Goal: Communication & Community: Answer question/provide support

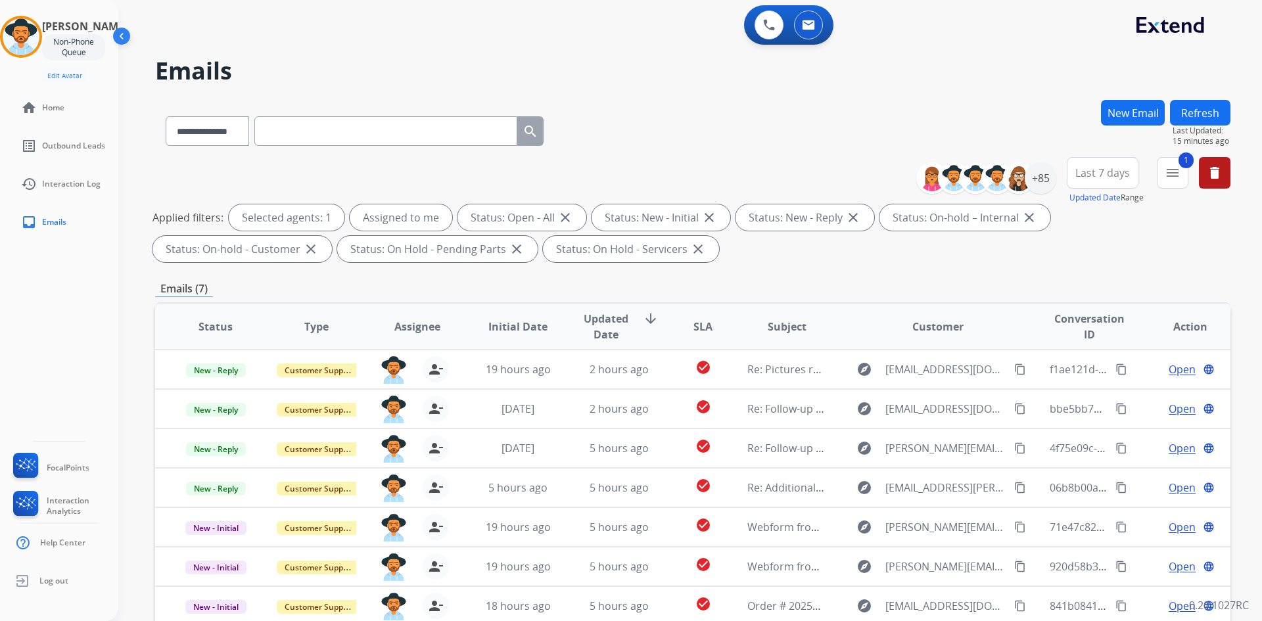
select select "**********"
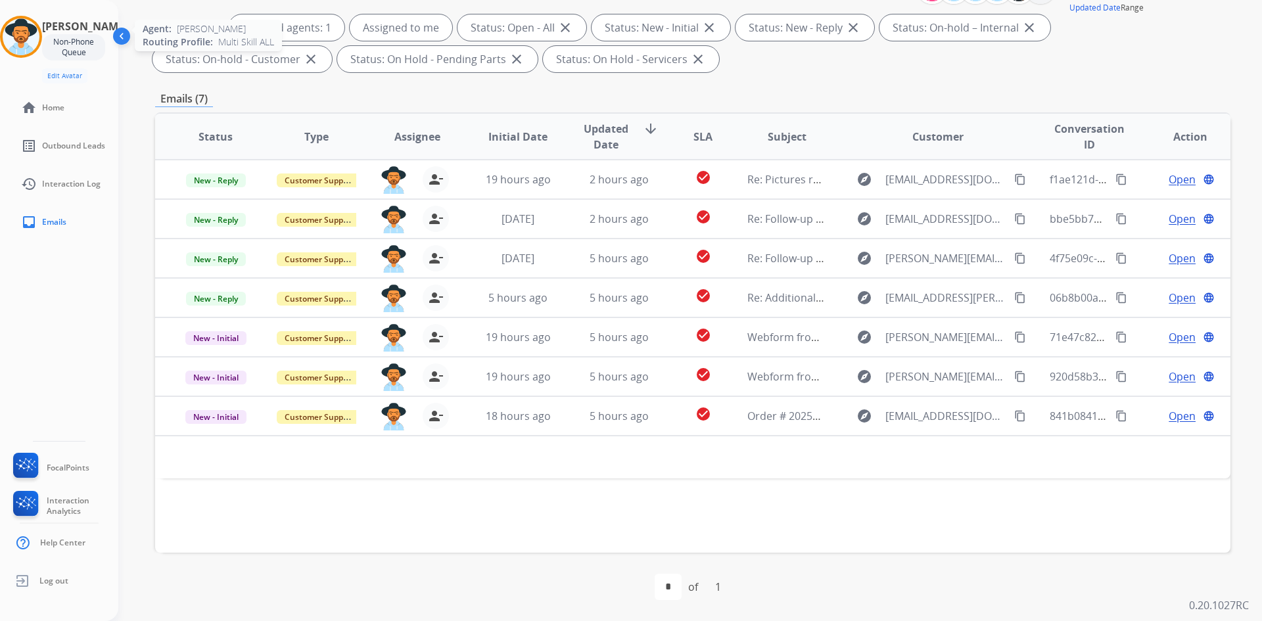
click at [39, 43] on img at bounding box center [21, 36] width 37 height 37
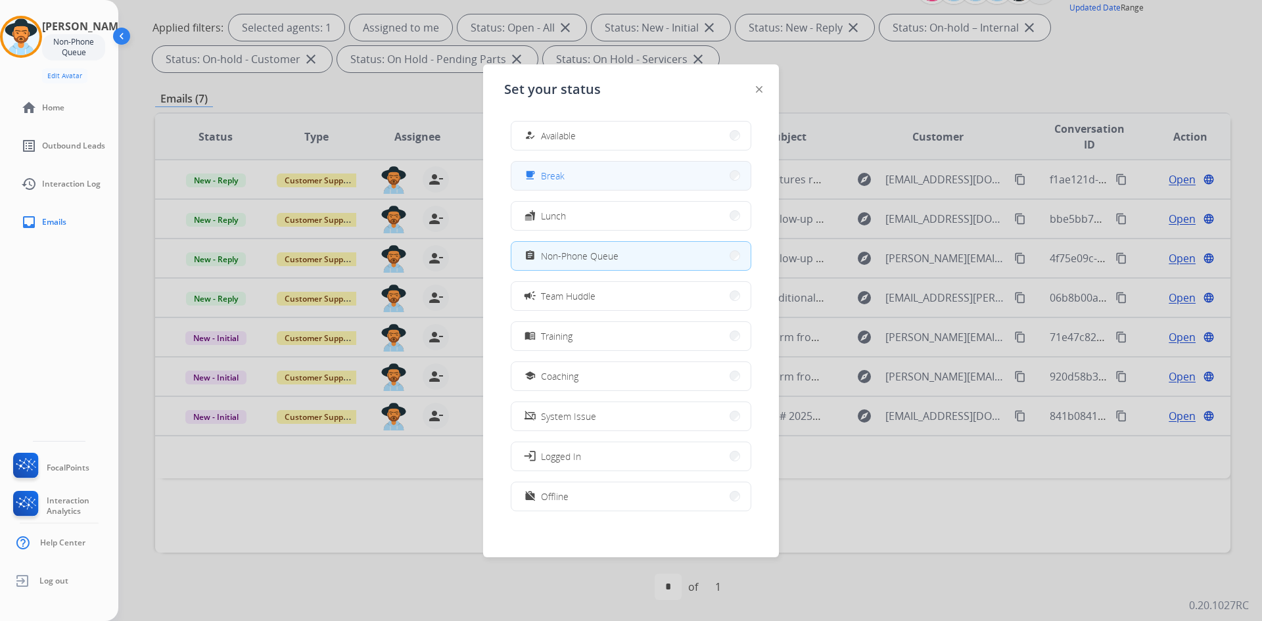
click at [588, 172] on button "free_breakfast Break" at bounding box center [631, 176] width 239 height 28
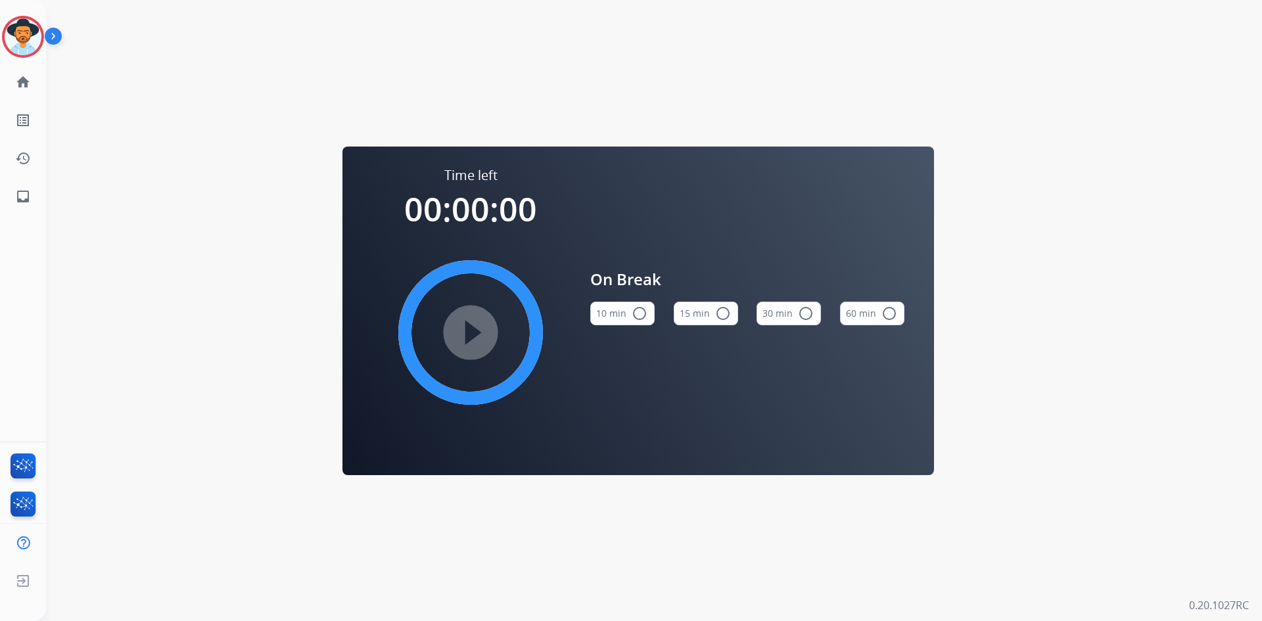
click at [709, 315] on button "15 min radio_button_unchecked" at bounding box center [706, 314] width 64 height 24
click at [478, 325] on mat-icon "play_circle_filled" at bounding box center [471, 333] width 16 height 16
click at [30, 40] on img at bounding box center [23, 36] width 37 height 37
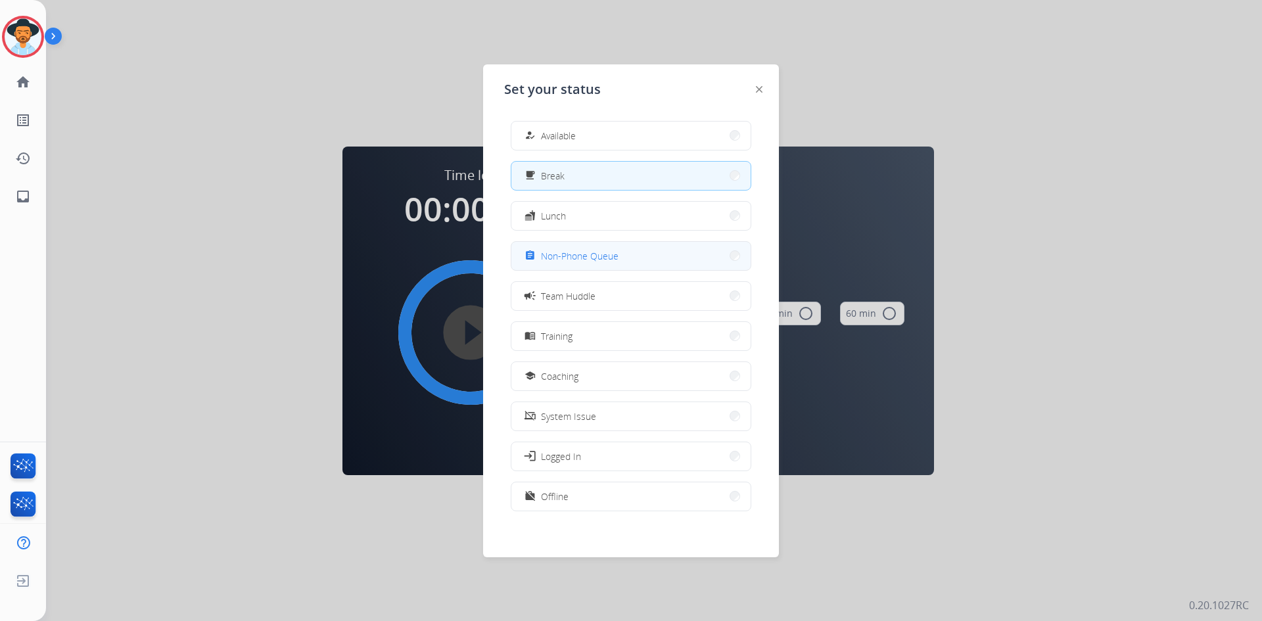
click at [611, 266] on button "assignment Non-Phone Queue" at bounding box center [631, 256] width 239 height 28
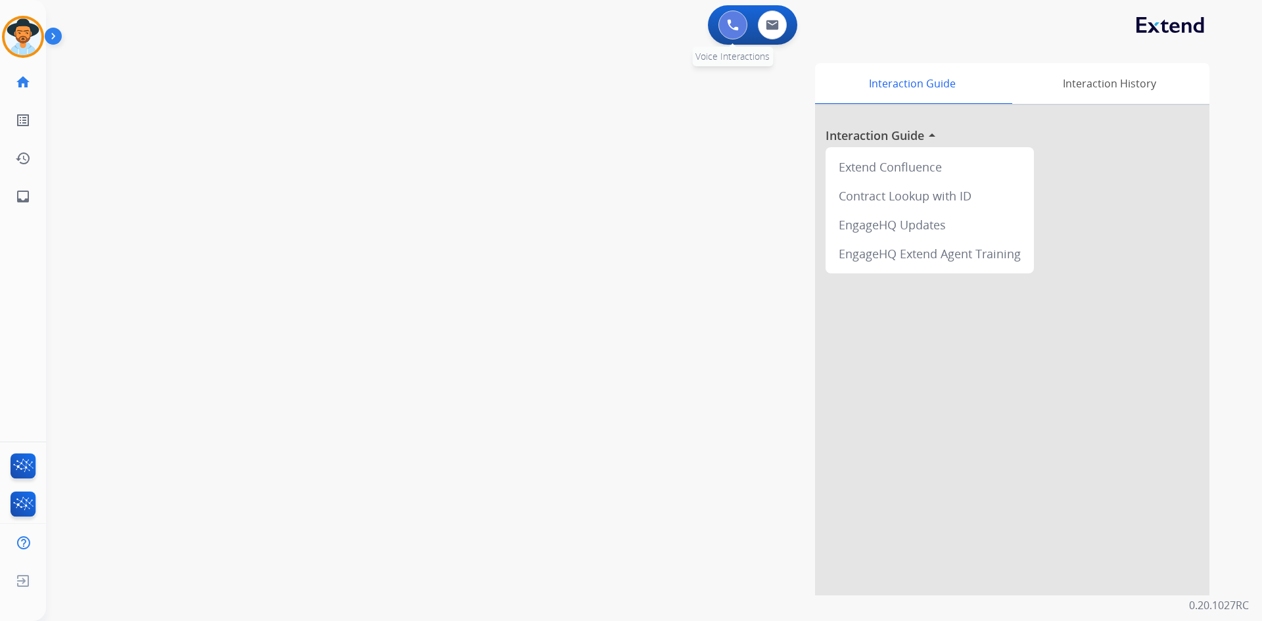
click at [733, 24] on img at bounding box center [733, 25] width 12 height 12
click at [731, 25] on img at bounding box center [733, 25] width 12 height 12
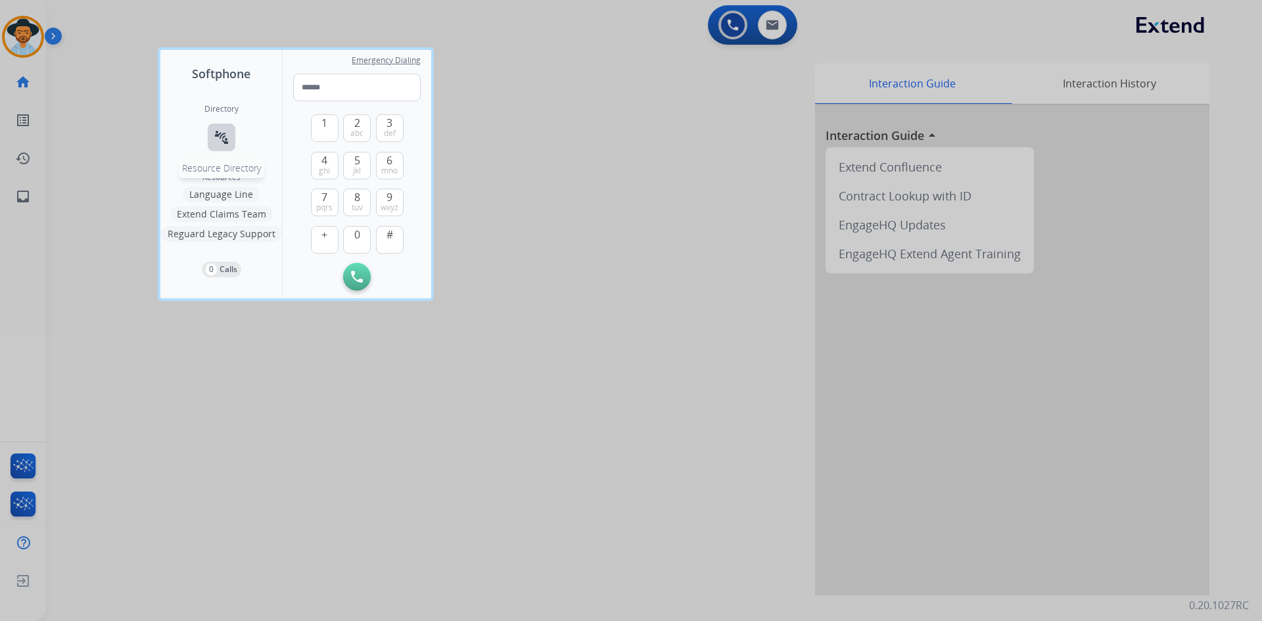
click at [222, 130] on mat-icon "connect_without_contact" at bounding box center [222, 138] width 16 height 16
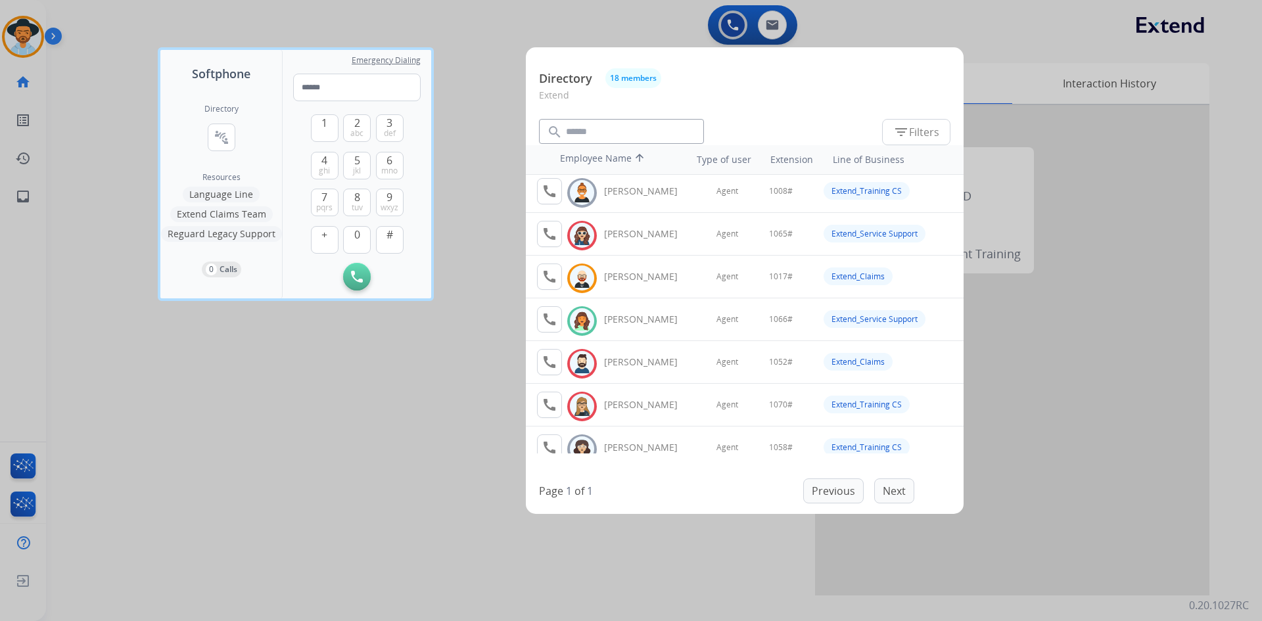
scroll to position [132, 0]
drag, startPoint x: 287, startPoint y: 441, endPoint x: 295, endPoint y: 433, distance: 11.6
click at [287, 441] on div at bounding box center [631, 310] width 1262 height 621
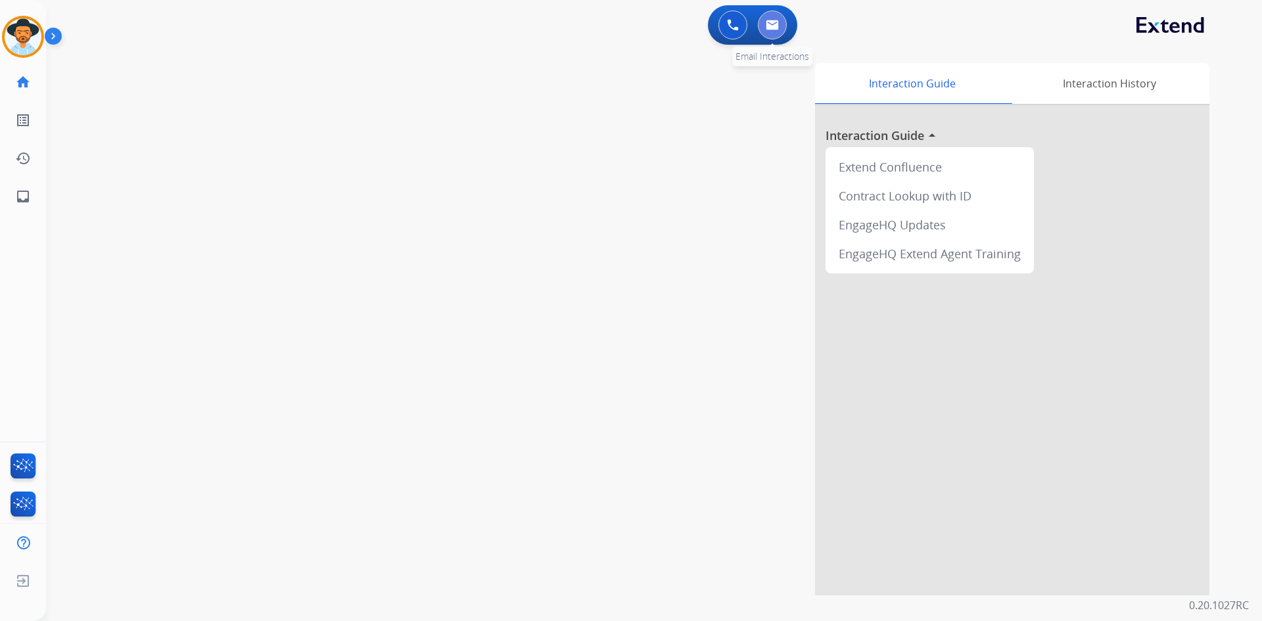
click at [777, 17] on button at bounding box center [772, 25] width 29 height 29
select select "**********"
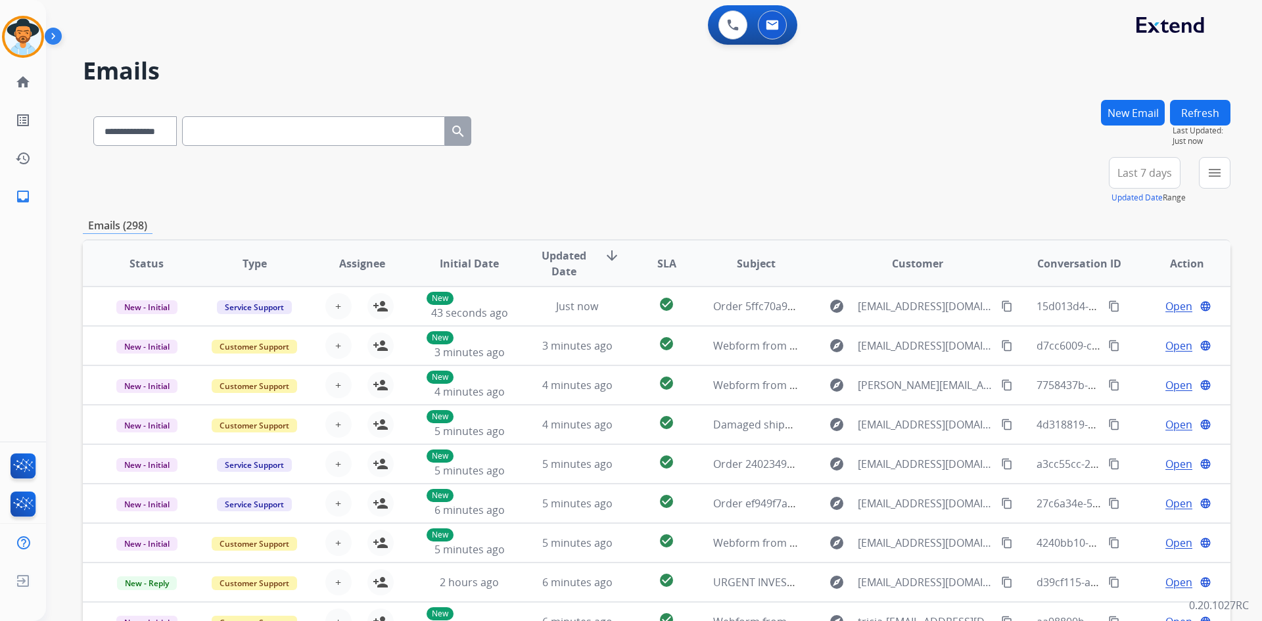
click at [281, 131] on input "text" at bounding box center [313, 131] width 263 height 30
paste input "**********"
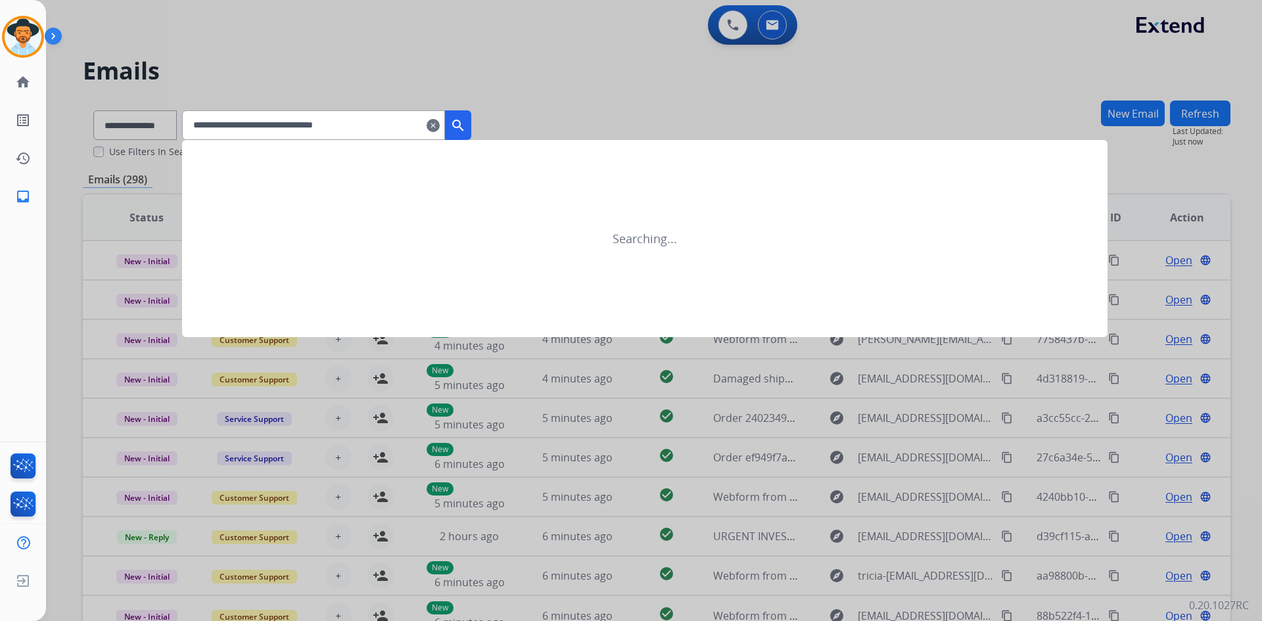
type input "**********"
click at [489, 126] on div at bounding box center [631, 310] width 1262 height 621
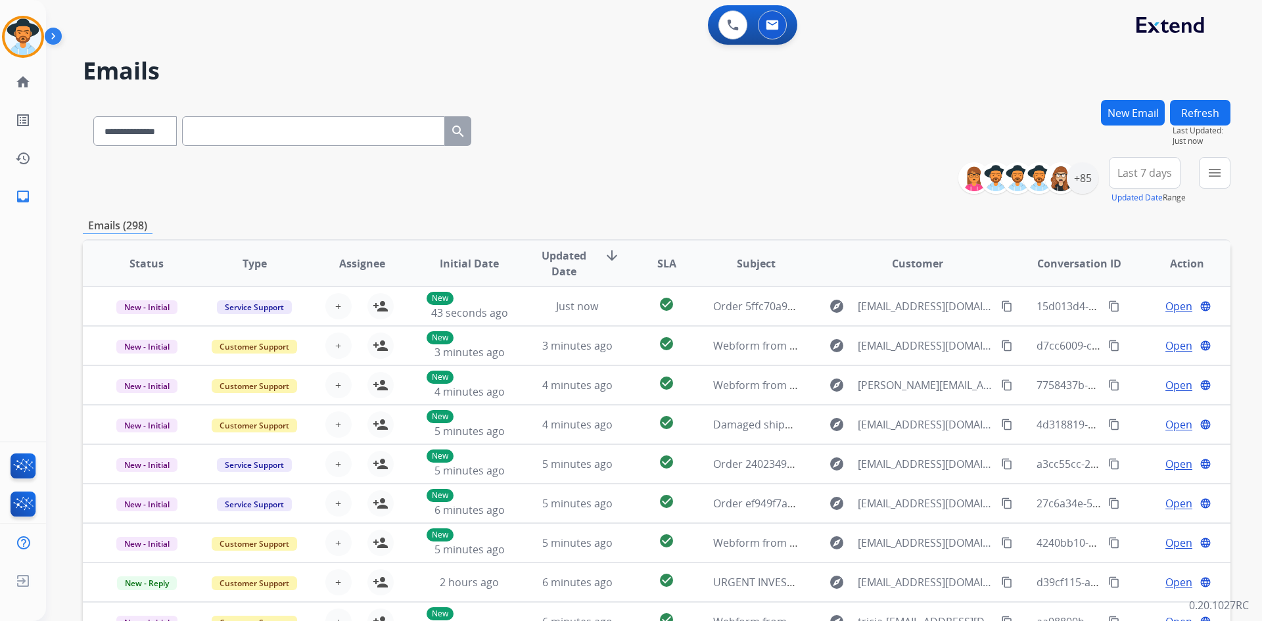
click at [299, 123] on input "text" at bounding box center [313, 131] width 263 height 30
paste input "**********"
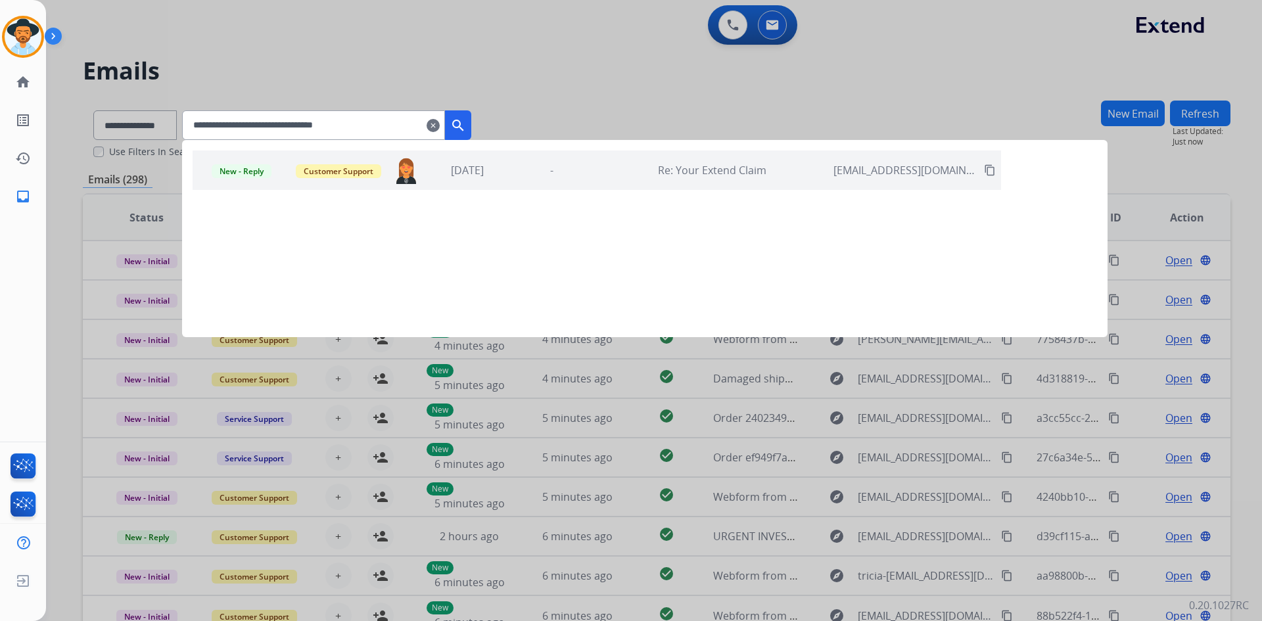
type input "**********"
click at [466, 123] on mat-icon "search" at bounding box center [458, 126] width 16 height 16
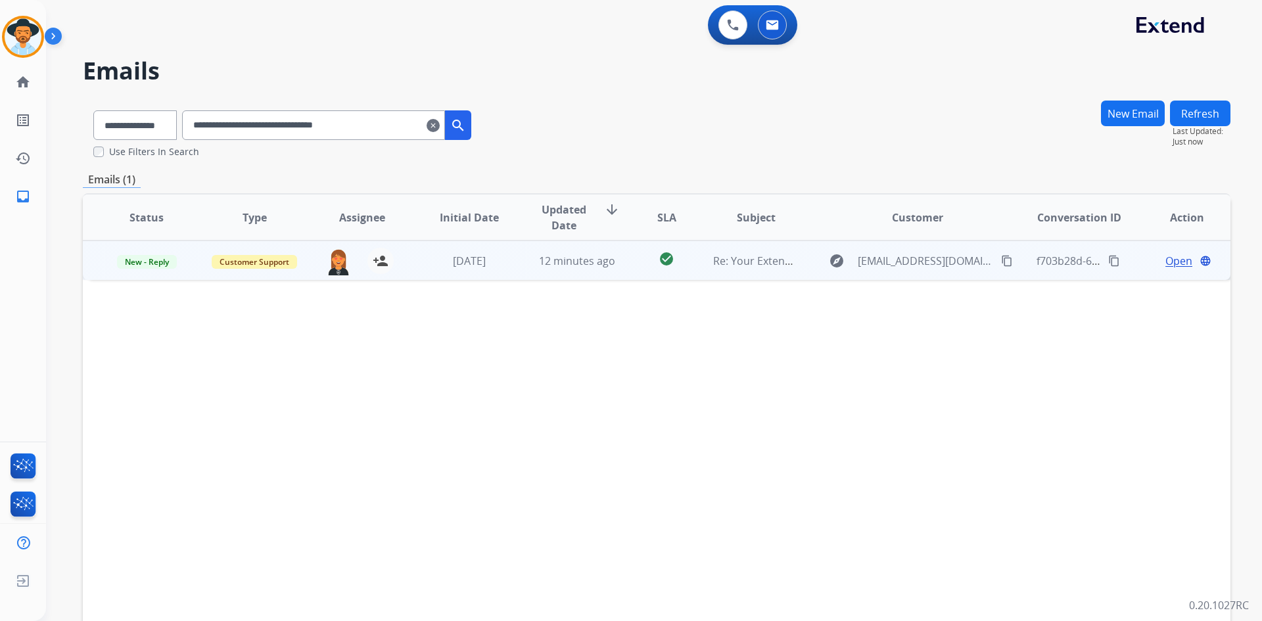
click at [1168, 260] on span "Open" at bounding box center [1179, 261] width 27 height 16
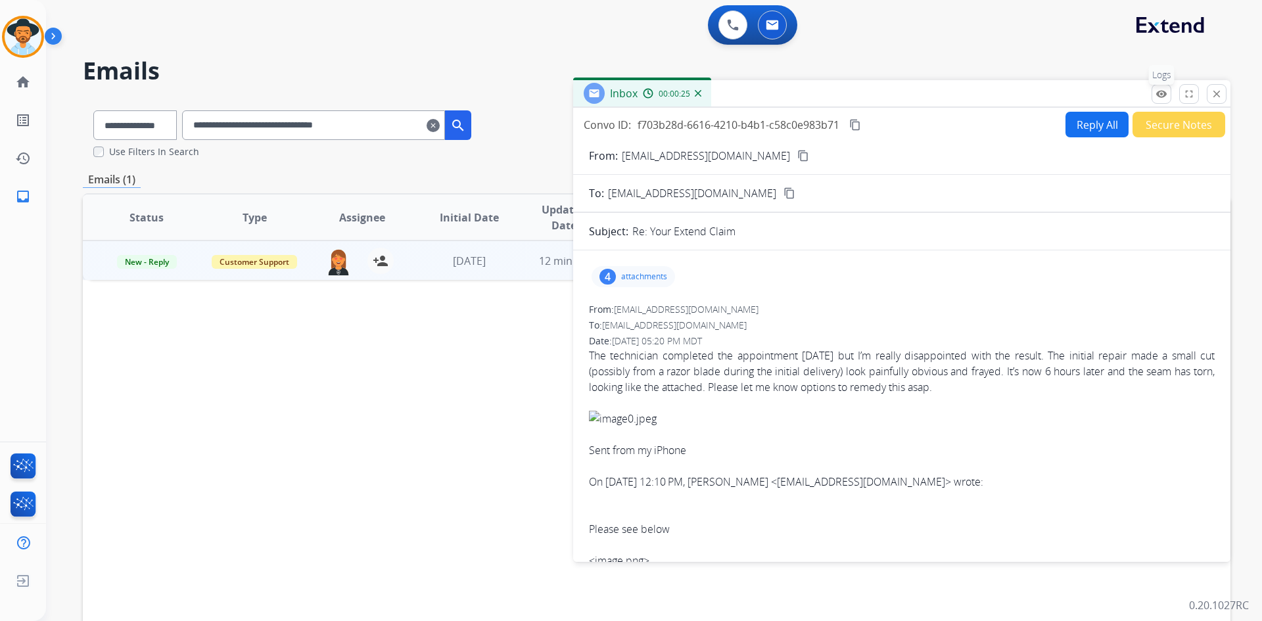
click at [1160, 97] on mat-icon "remove_red_eye" at bounding box center [1162, 94] width 12 height 12
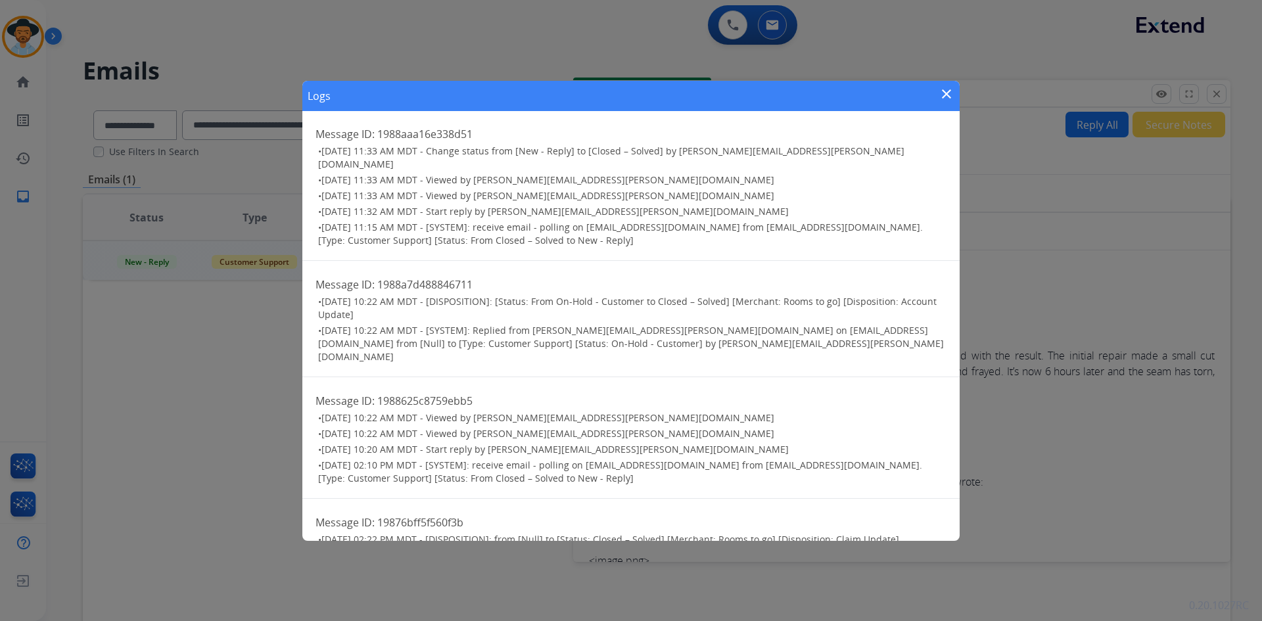
scroll to position [165, 0]
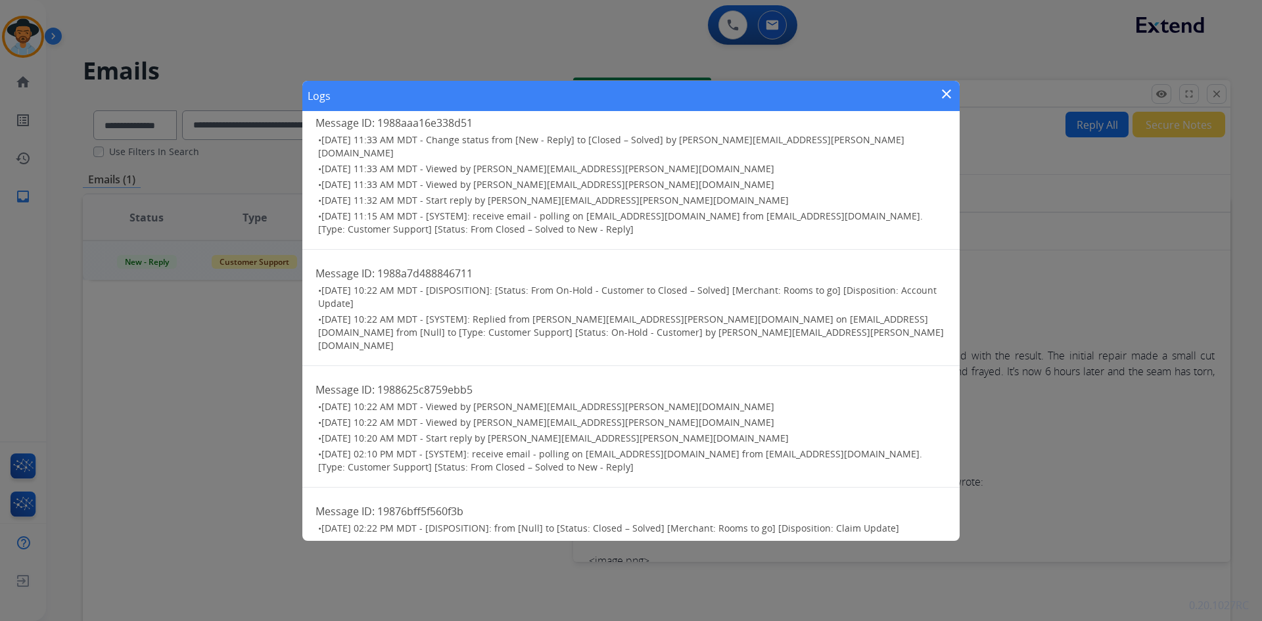
click at [952, 93] on mat-icon "close" at bounding box center [947, 94] width 16 height 16
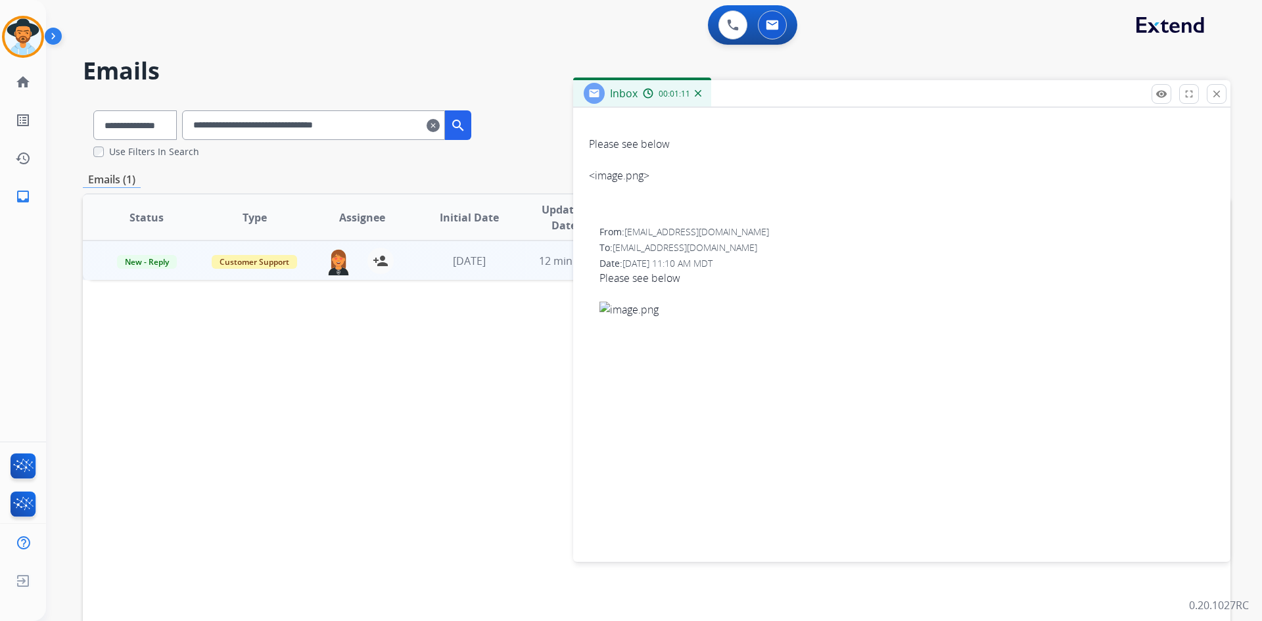
scroll to position [0, 0]
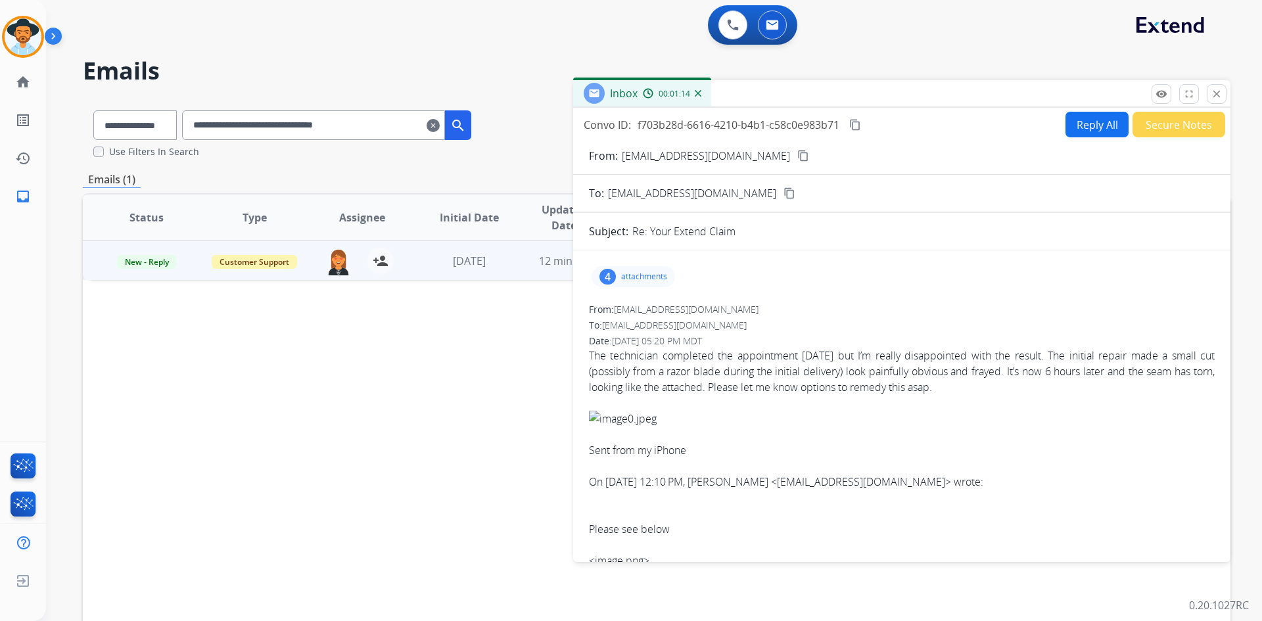
click at [1066, 128] on button "Reply All" at bounding box center [1097, 125] width 63 height 26
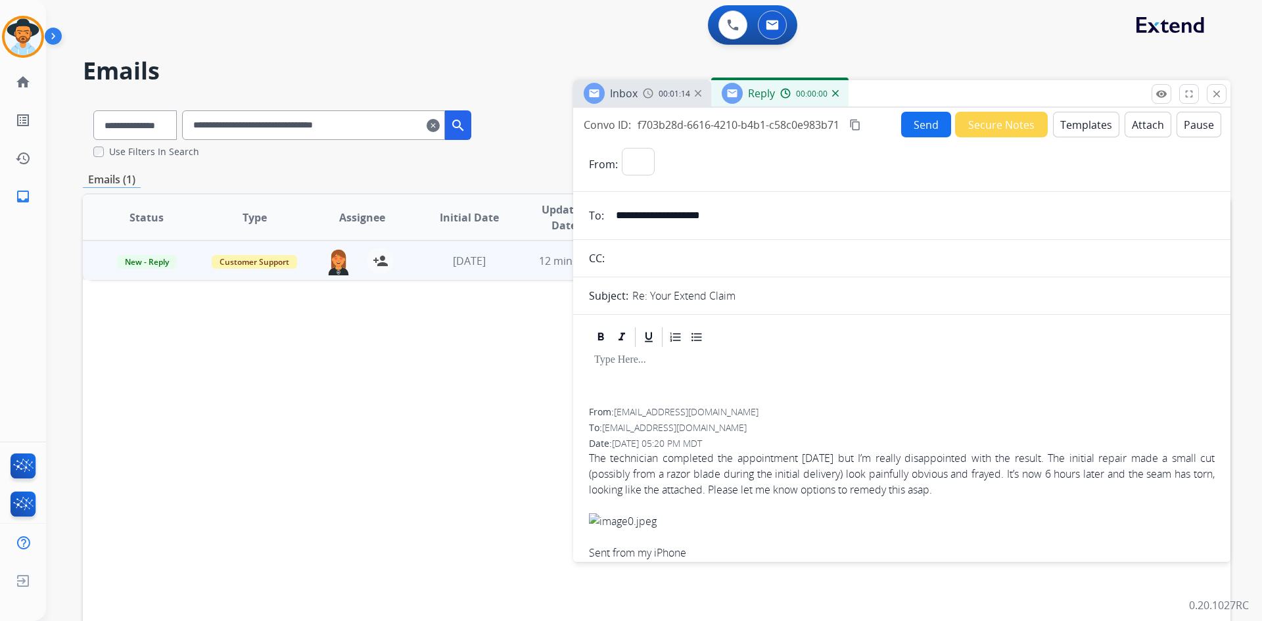
select select "**********"
click at [1199, 126] on button "Pause" at bounding box center [1199, 125] width 45 height 26
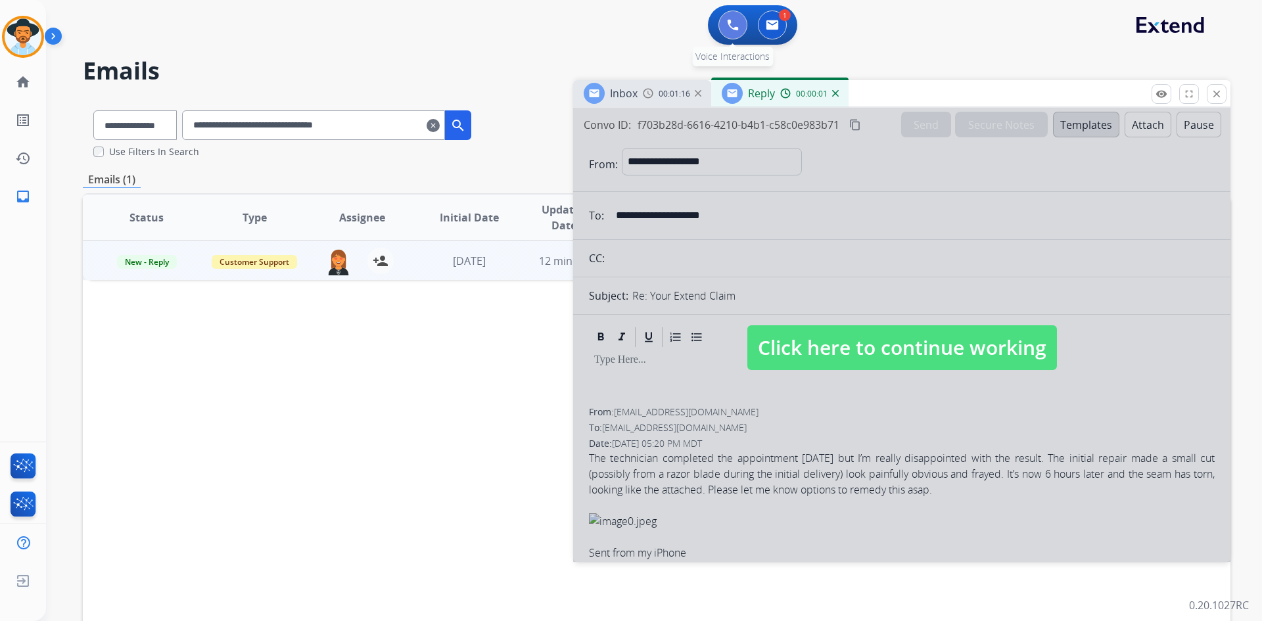
click at [732, 34] on button at bounding box center [733, 25] width 29 height 29
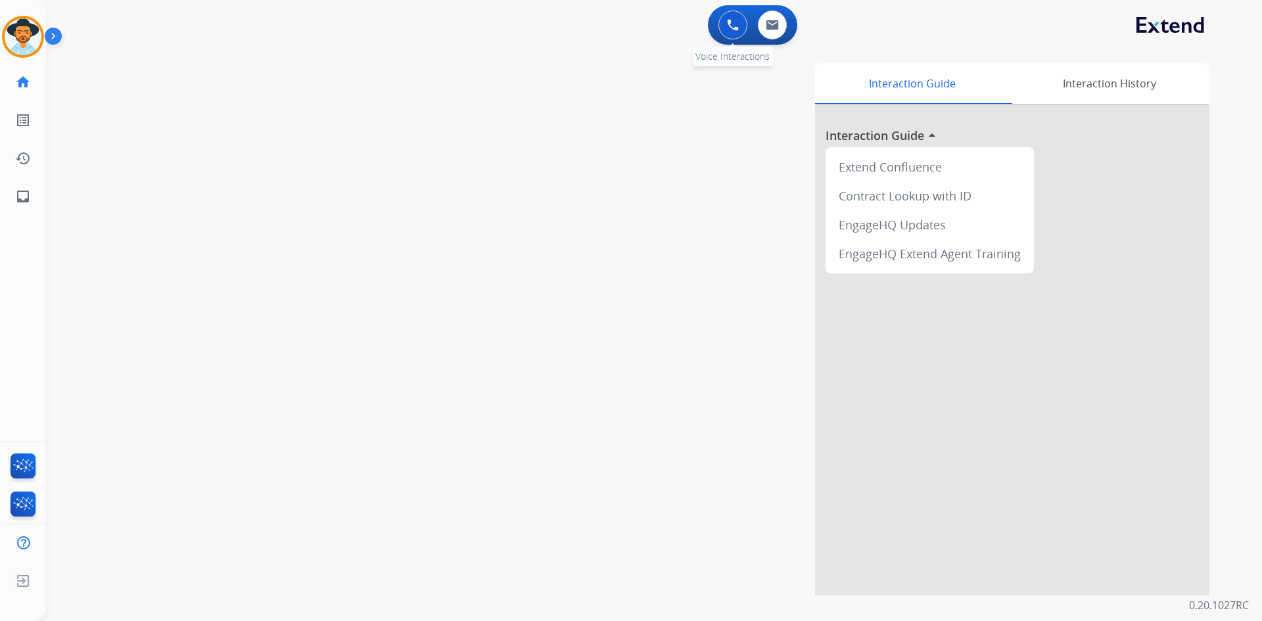
click at [725, 34] on button at bounding box center [733, 25] width 29 height 29
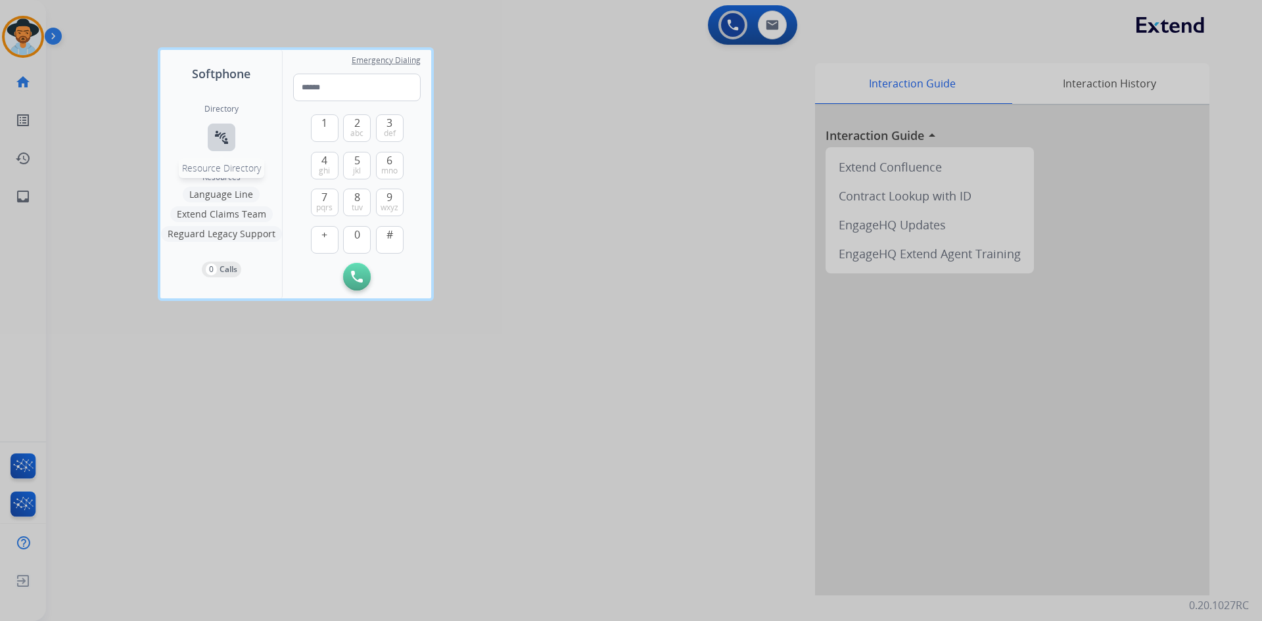
click at [217, 139] on mat-icon "connect_without_contact" at bounding box center [222, 138] width 16 height 16
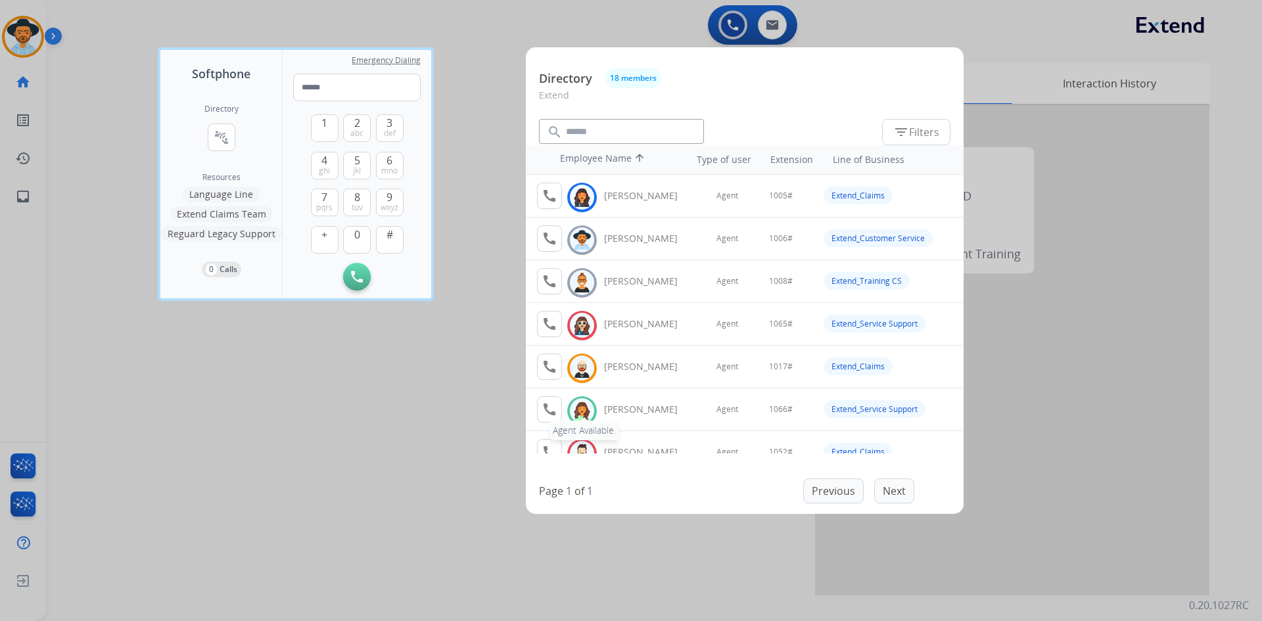
click at [545, 412] on mat-icon "call" at bounding box center [550, 410] width 16 height 16
click at [323, 128] on span "1" at bounding box center [325, 123] width 6 height 16
click at [358, 241] on span "0" at bounding box center [357, 235] width 6 height 16
click at [392, 173] on span "mno" at bounding box center [389, 171] width 16 height 11
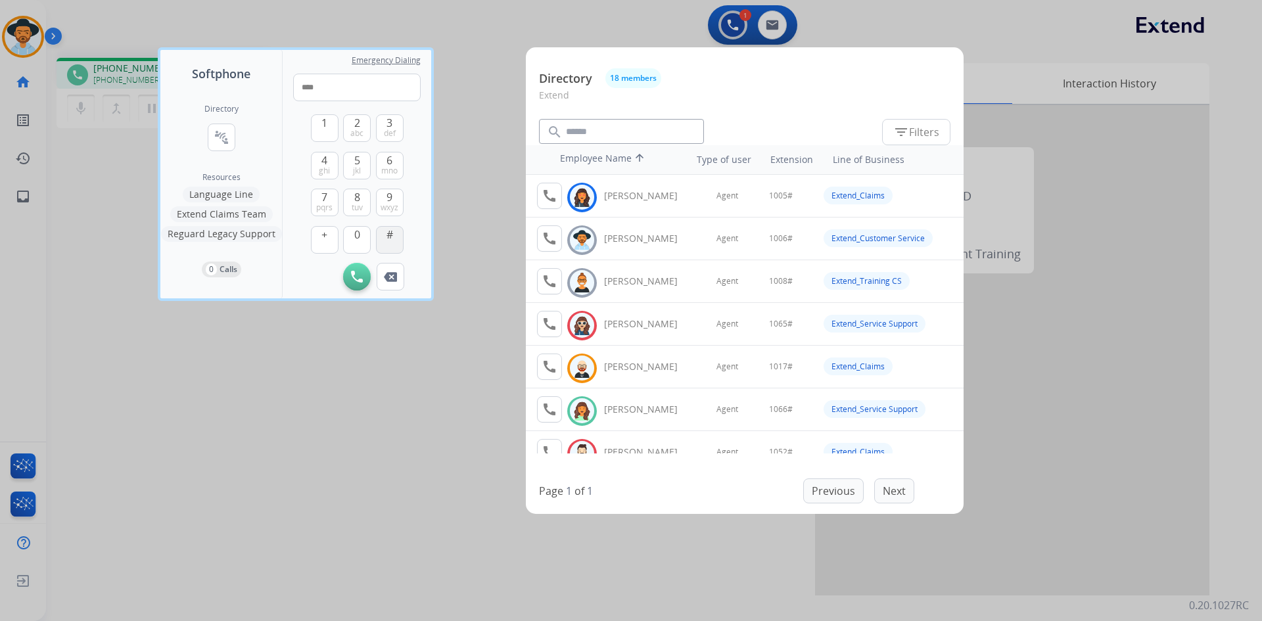
click at [389, 243] on button "#" at bounding box center [390, 240] width 28 height 28
type input "*****"
click at [306, 476] on div at bounding box center [631, 310] width 1262 height 621
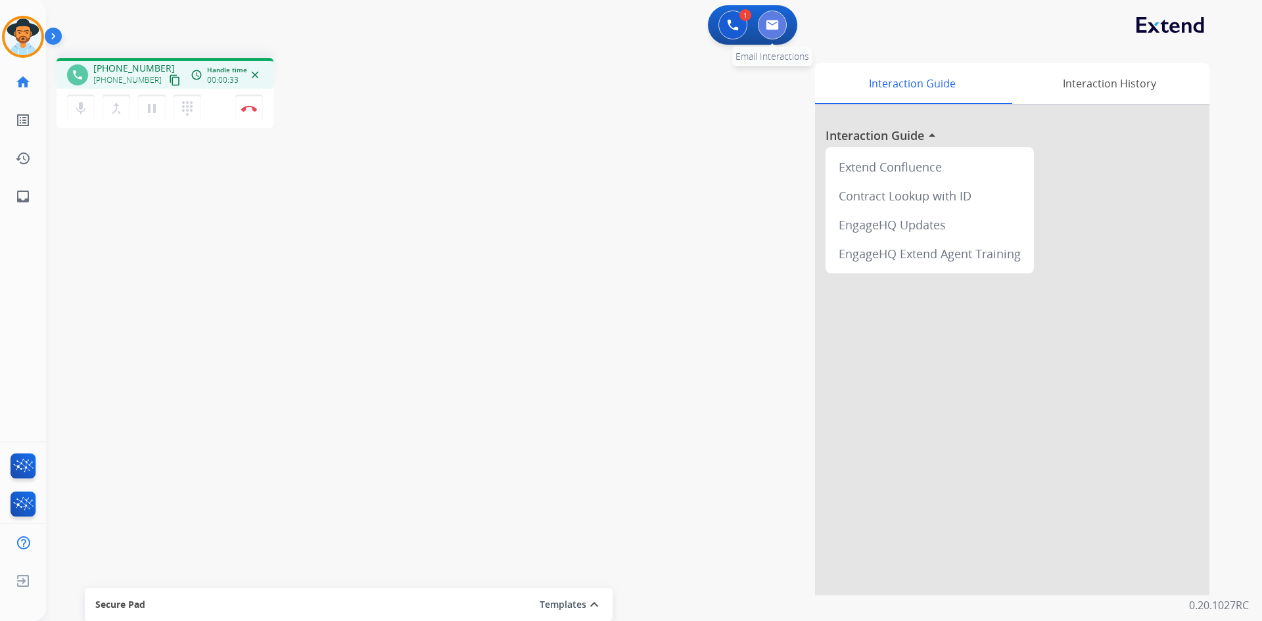
click at [777, 28] on img at bounding box center [772, 25] width 13 height 11
select select "**********"
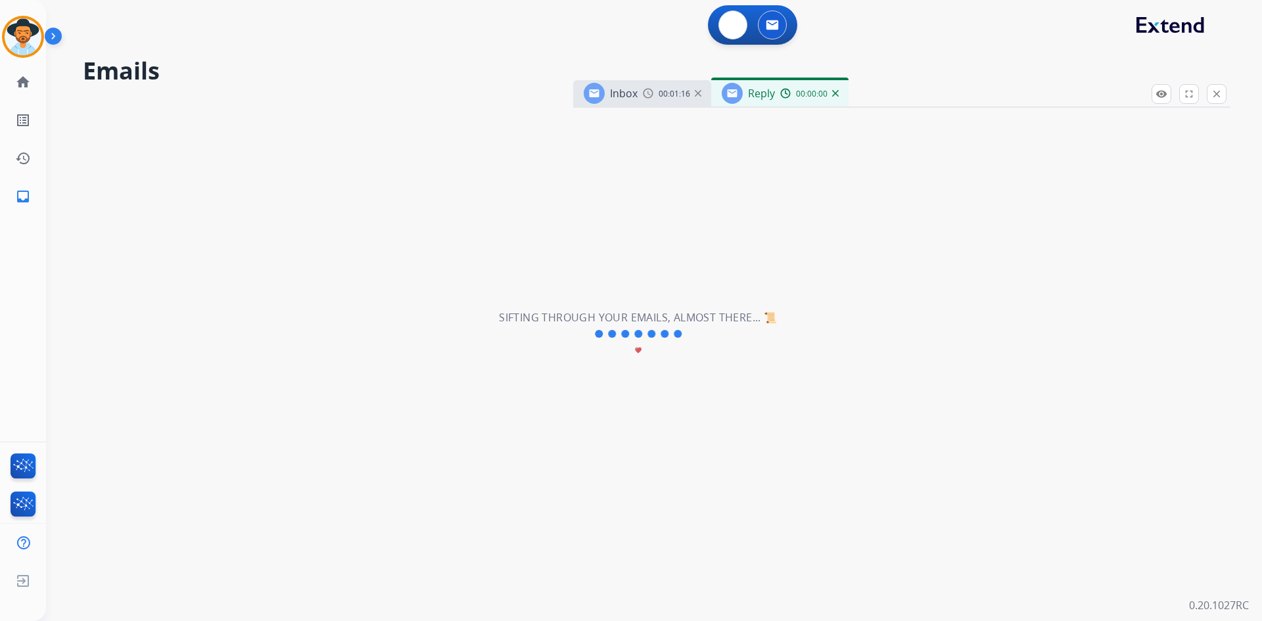
select select "**********"
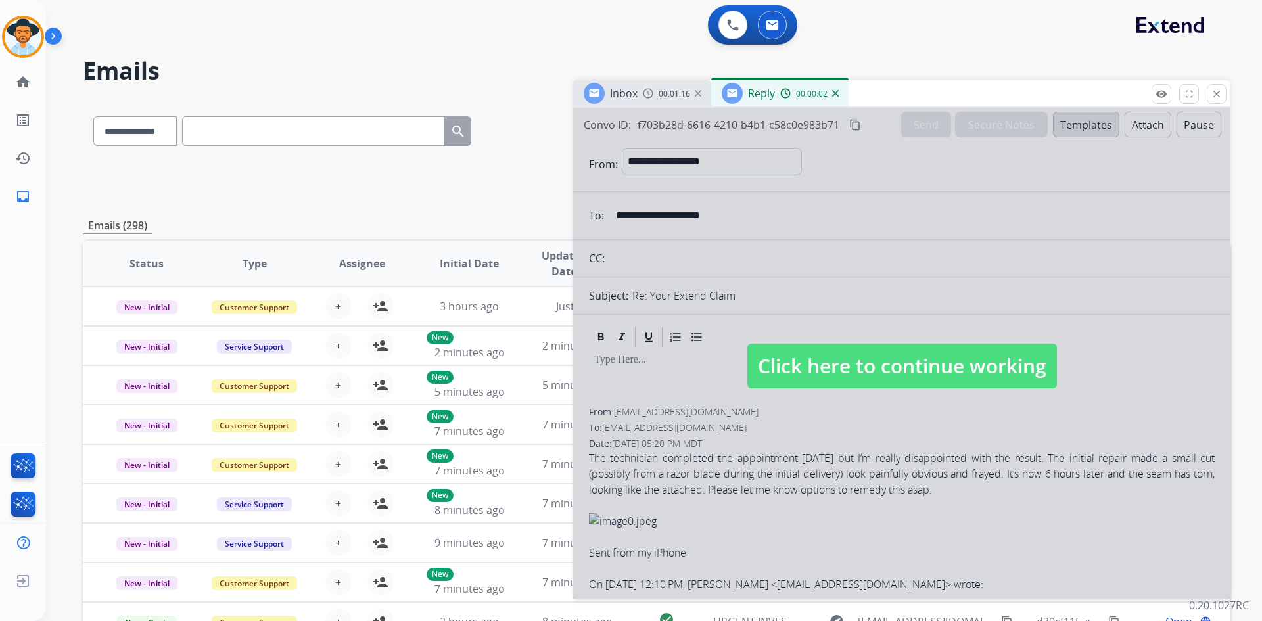
click at [862, 363] on span "Click here to continue working" at bounding box center [903, 366] width 310 height 45
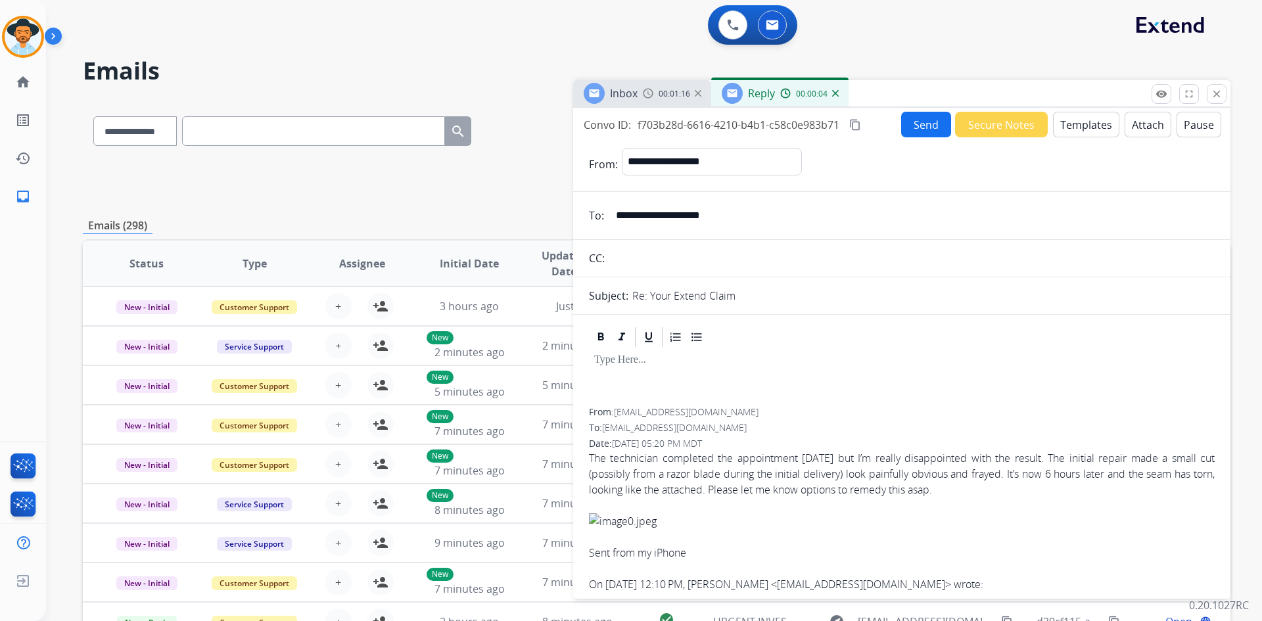
click at [834, 95] on img at bounding box center [835, 93] width 7 height 7
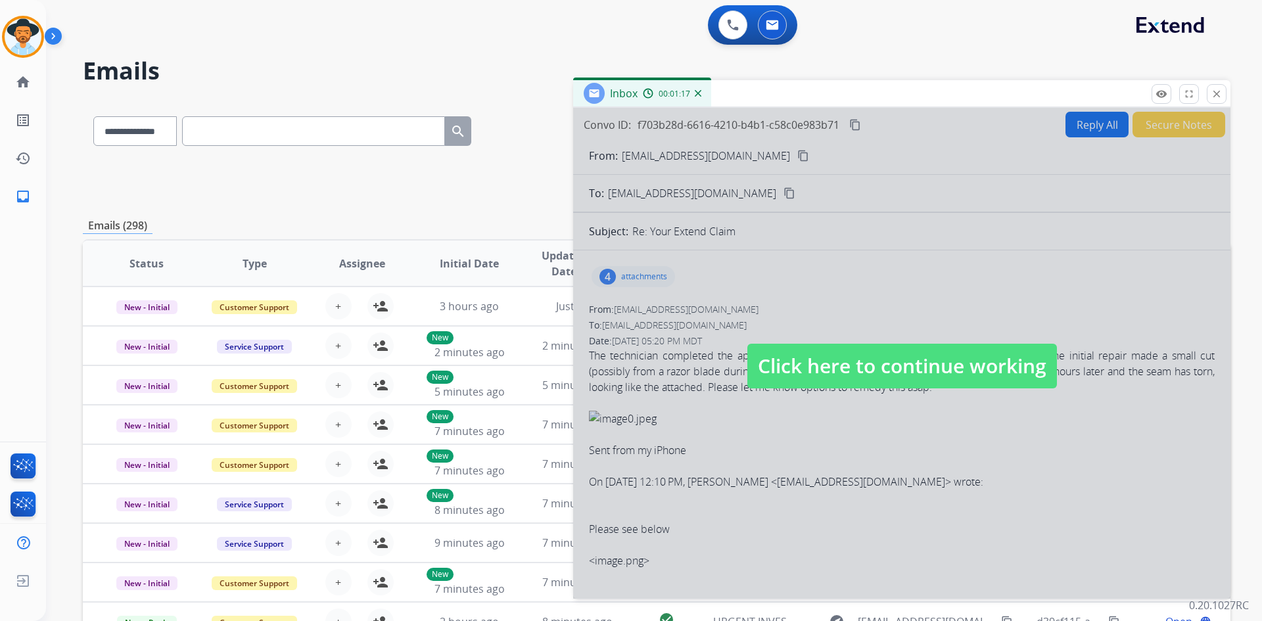
click at [826, 381] on span "Click here to continue working" at bounding box center [903, 366] width 310 height 45
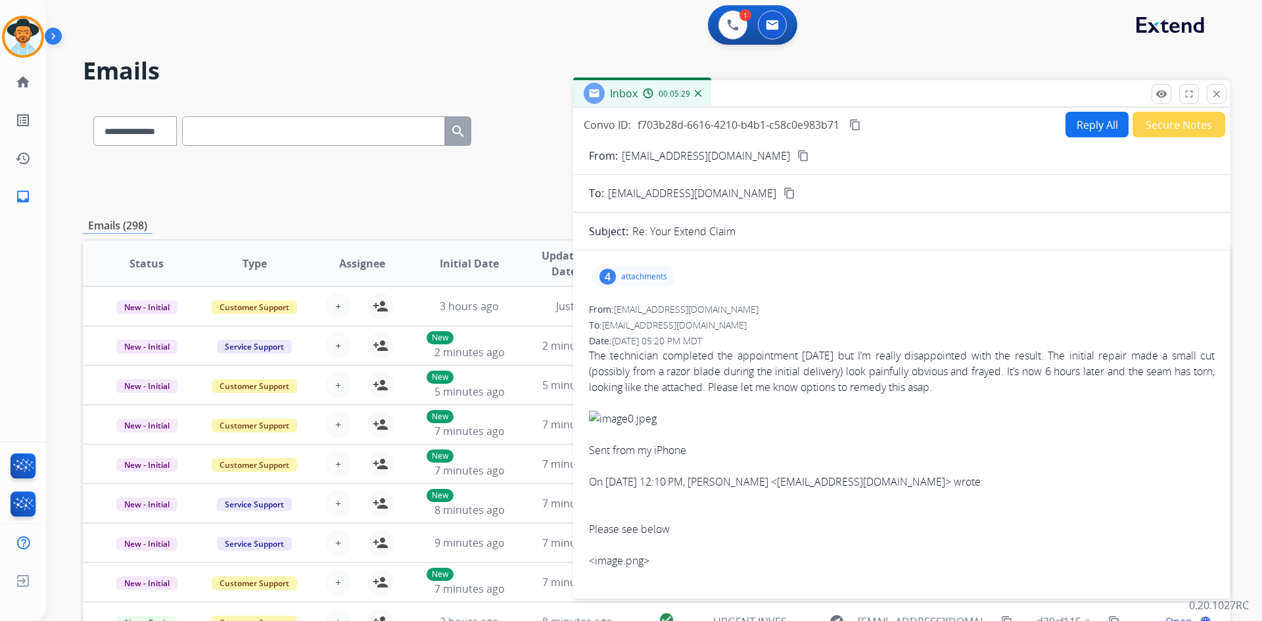
click at [1157, 121] on button "Secure Notes" at bounding box center [1179, 125] width 93 height 26
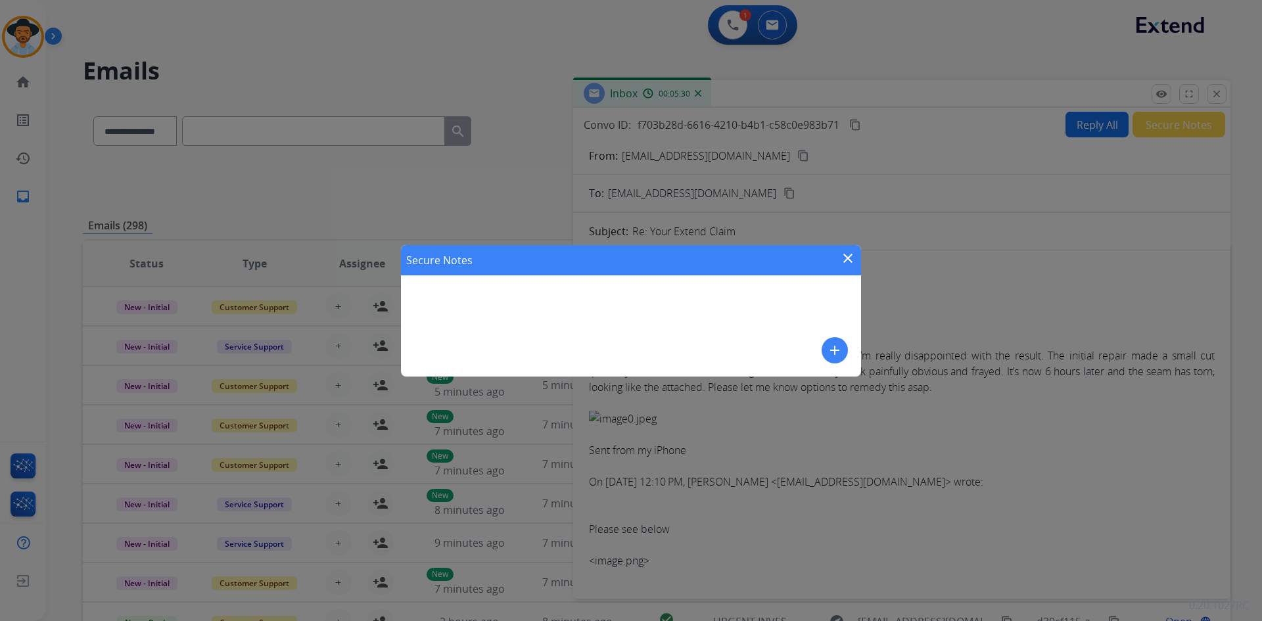
click at [828, 350] on mat-icon "add" at bounding box center [835, 351] width 16 height 16
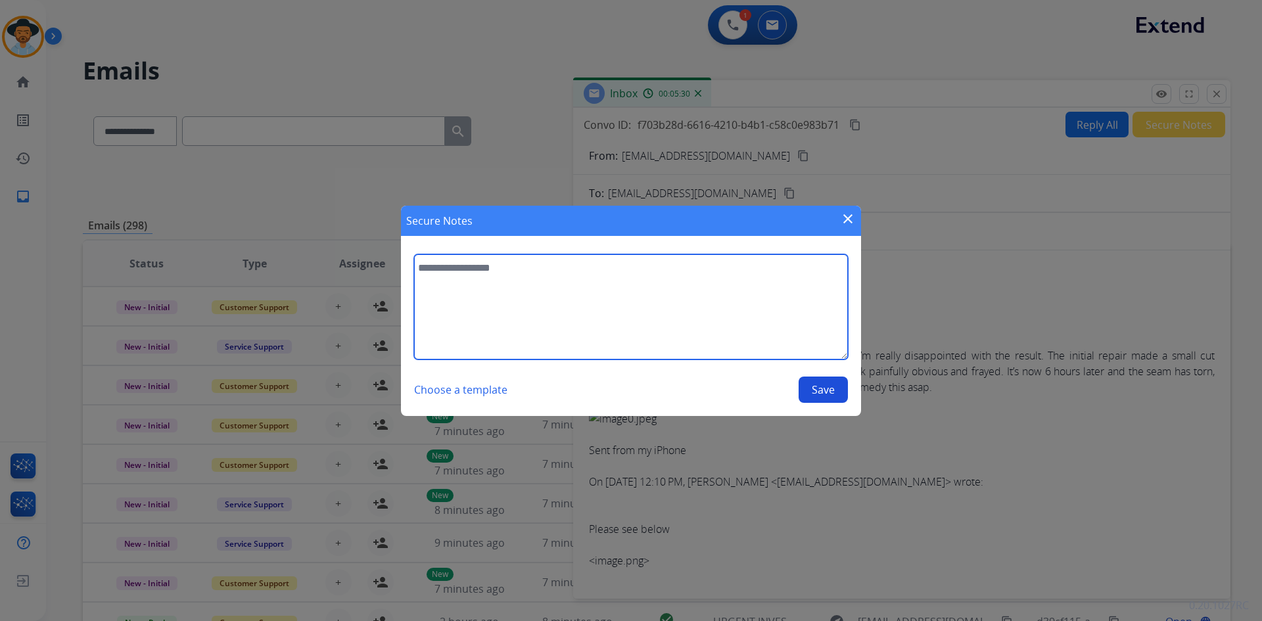
click at [498, 288] on textarea at bounding box center [631, 306] width 434 height 105
type textarea "**********"
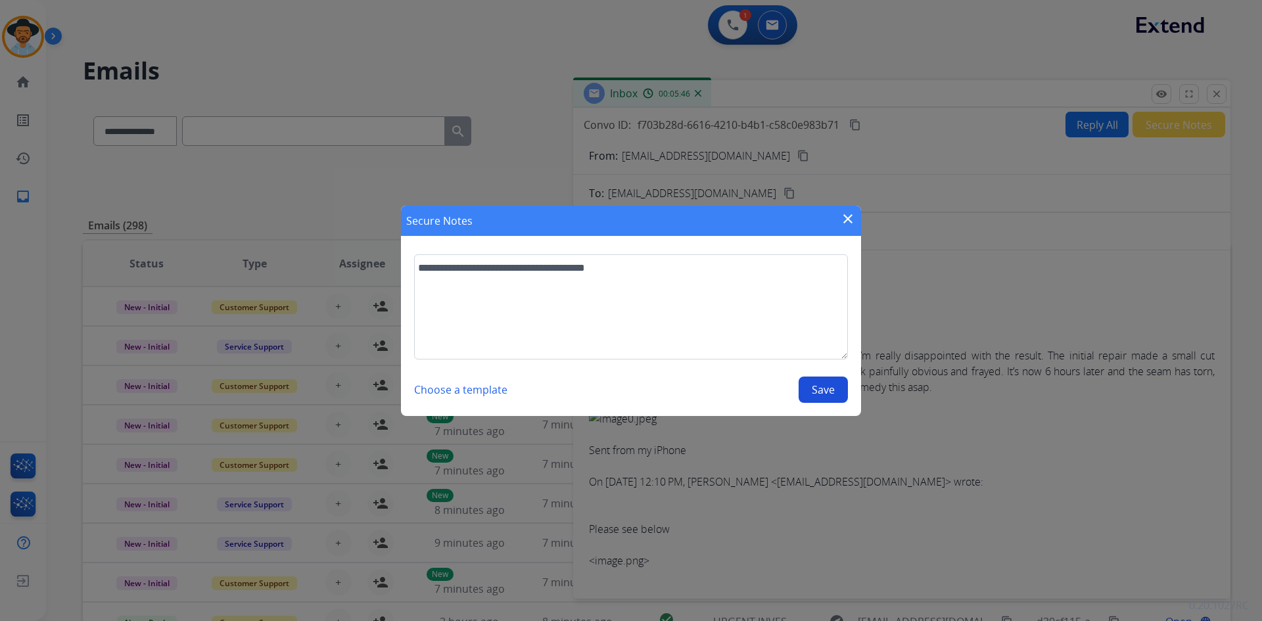
click at [813, 387] on button "Save" at bounding box center [823, 390] width 49 height 26
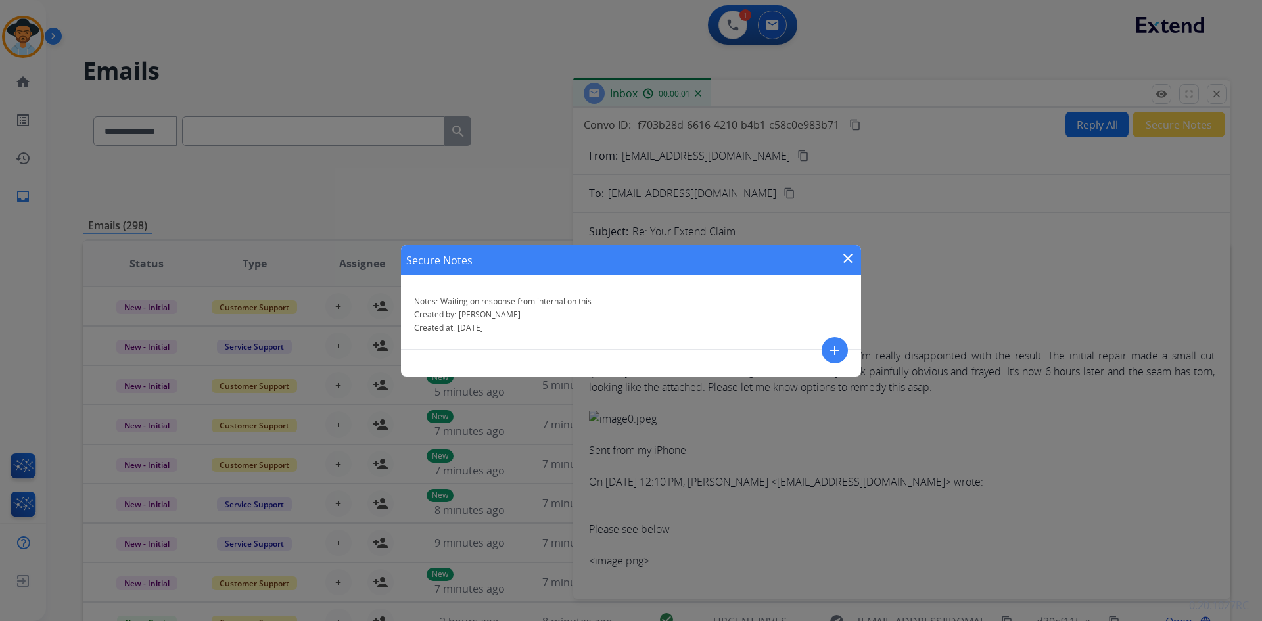
click at [842, 258] on mat-icon "close" at bounding box center [848, 259] width 16 height 16
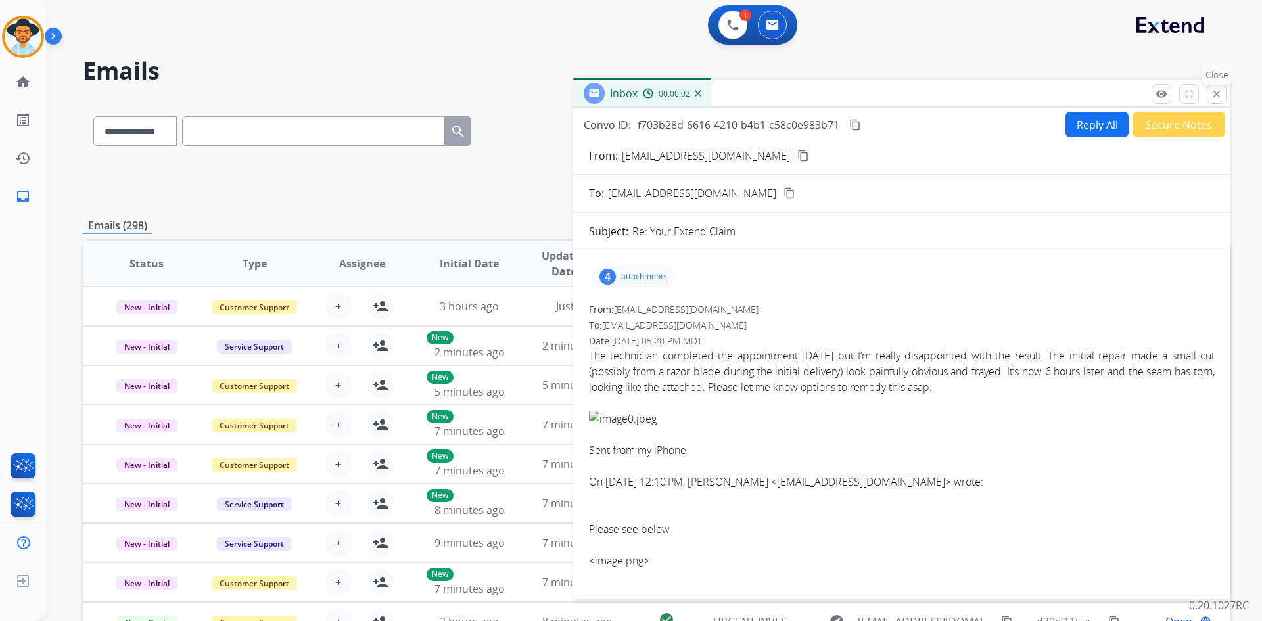
click at [1215, 91] on mat-icon "close" at bounding box center [1217, 94] width 12 height 12
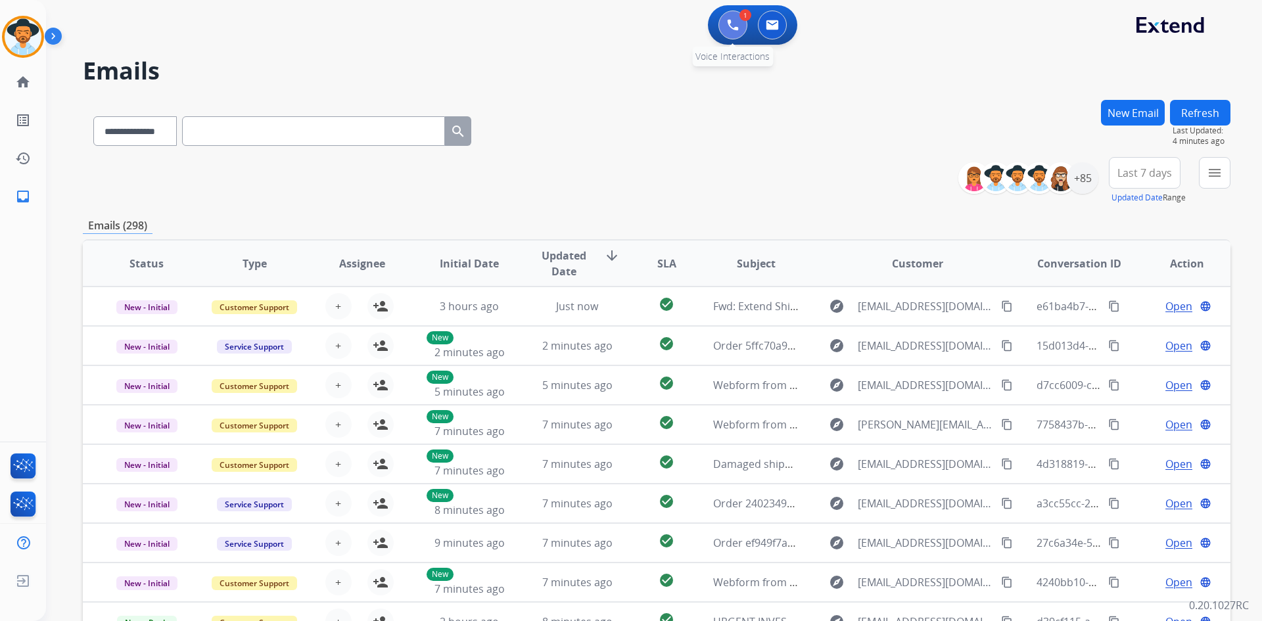
click at [730, 24] on img at bounding box center [733, 25] width 12 height 12
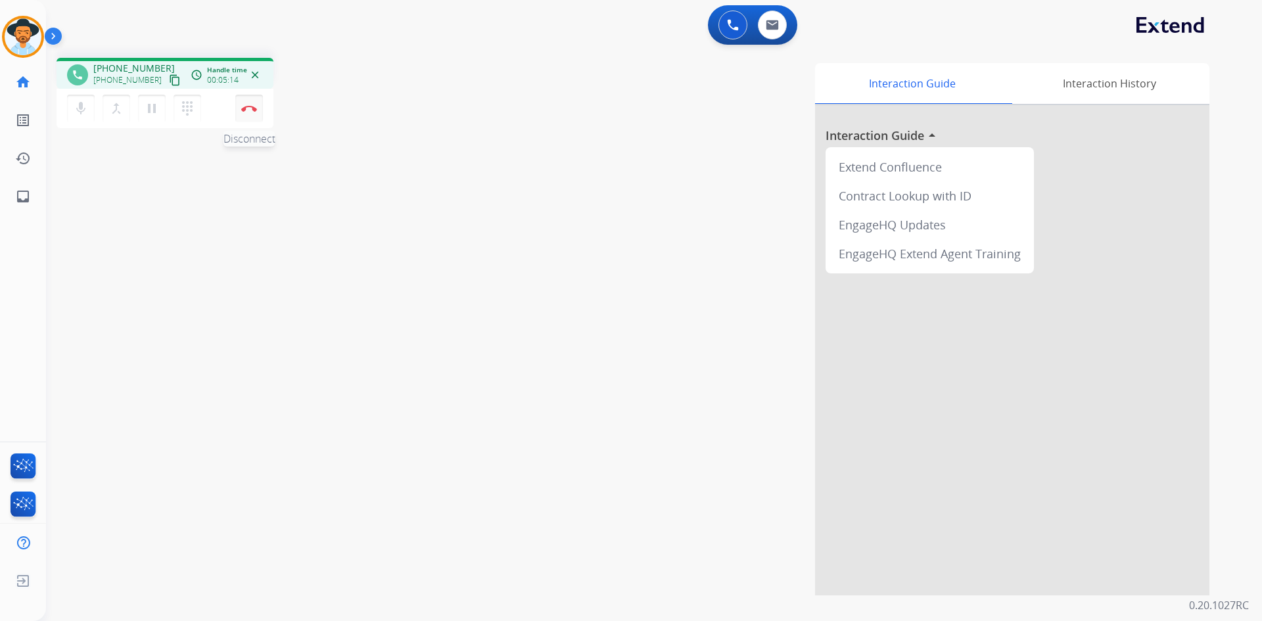
click at [259, 108] on button "Disconnect" at bounding box center [249, 109] width 28 height 28
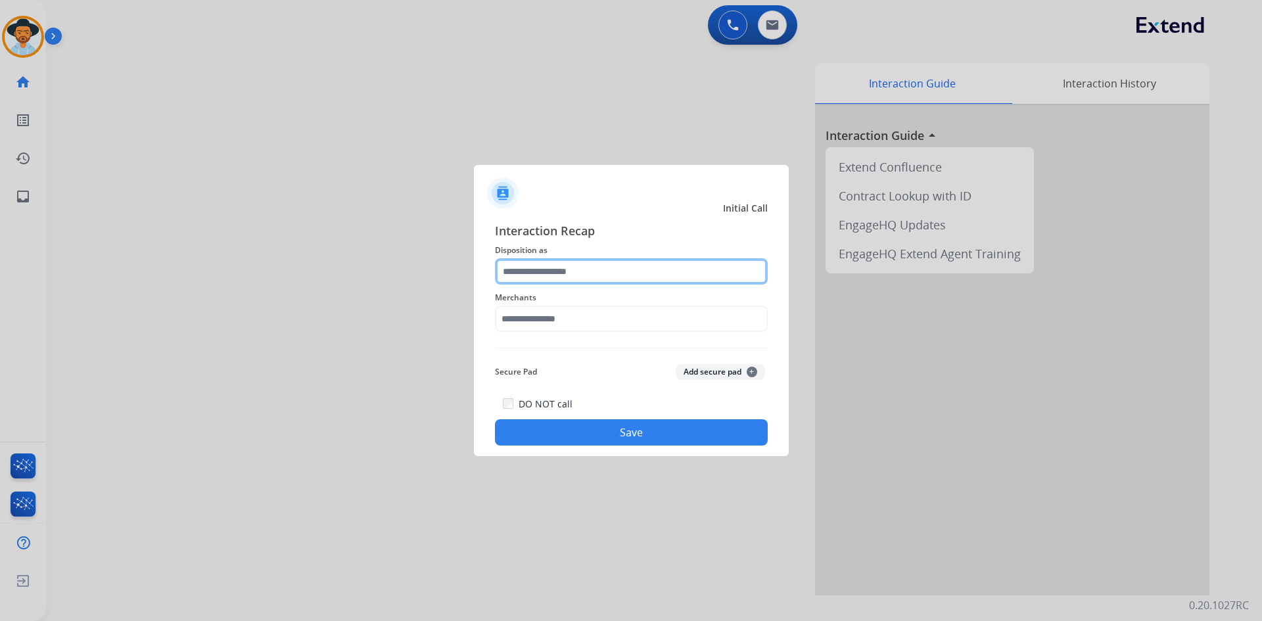
click at [597, 273] on input "text" at bounding box center [631, 271] width 273 height 26
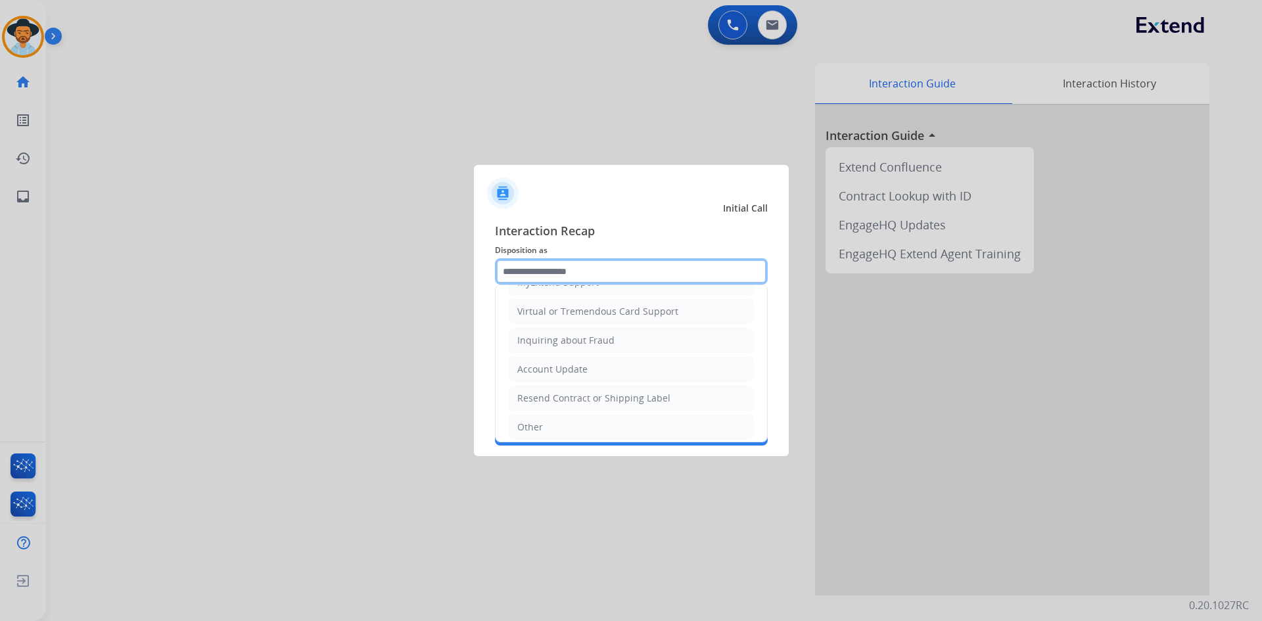
scroll to position [263, 0]
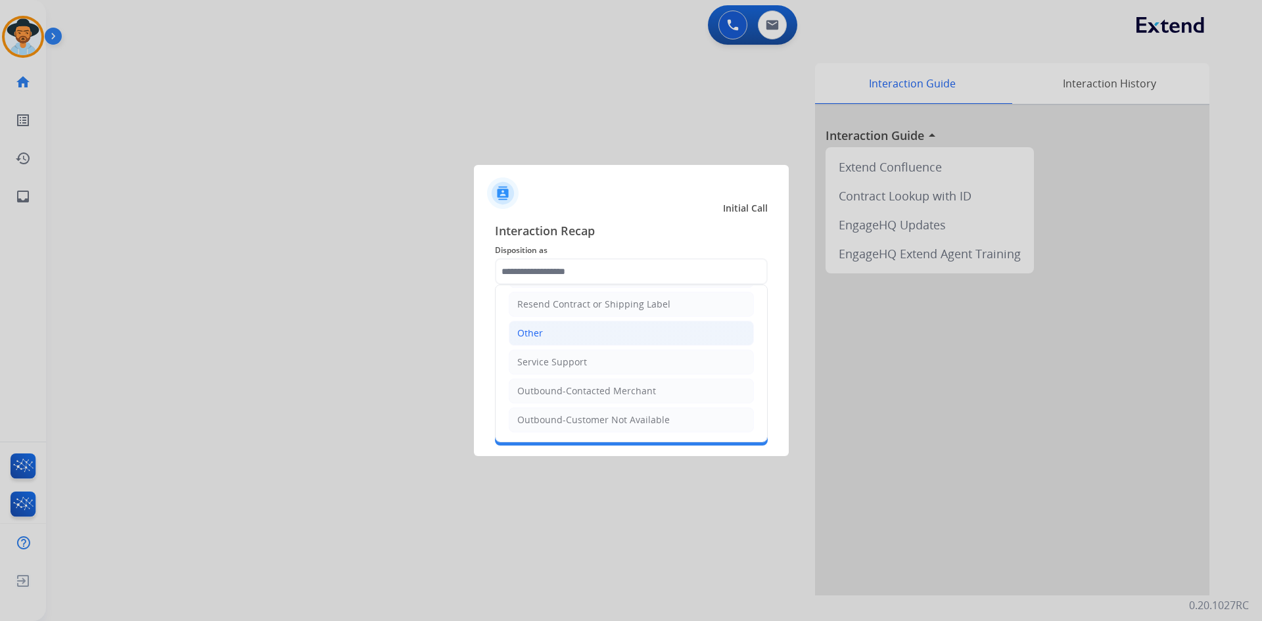
click at [571, 334] on li "Other" at bounding box center [631, 333] width 245 height 25
type input "*****"
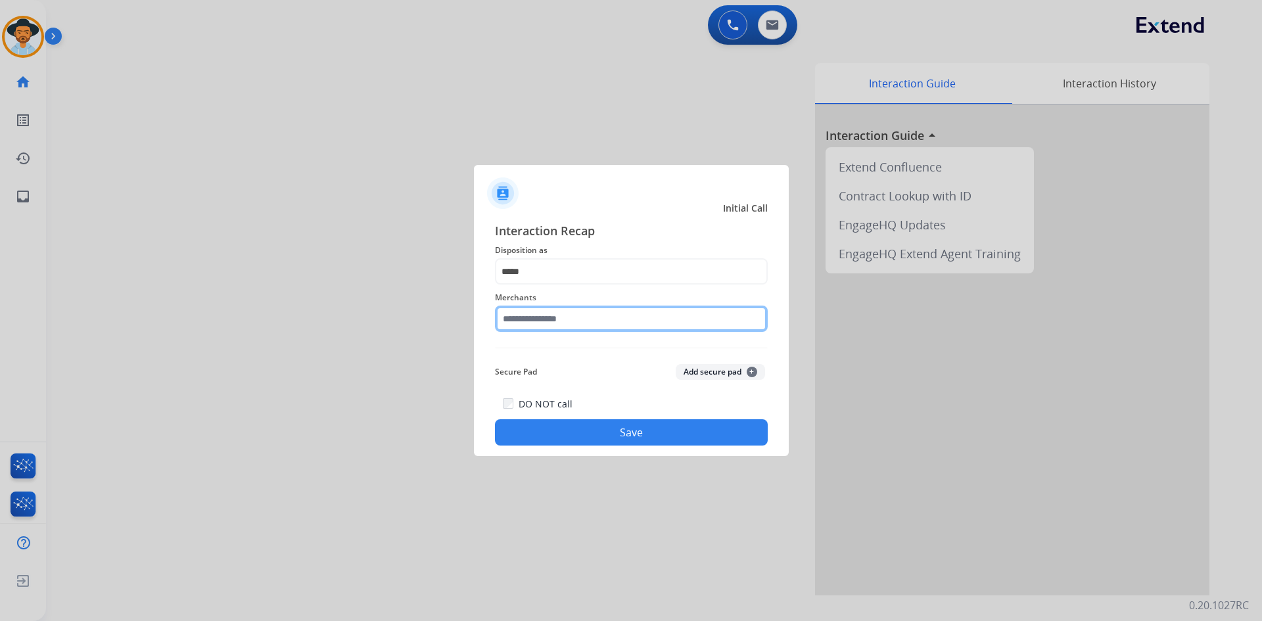
click at [576, 322] on input "text" at bounding box center [631, 319] width 273 height 26
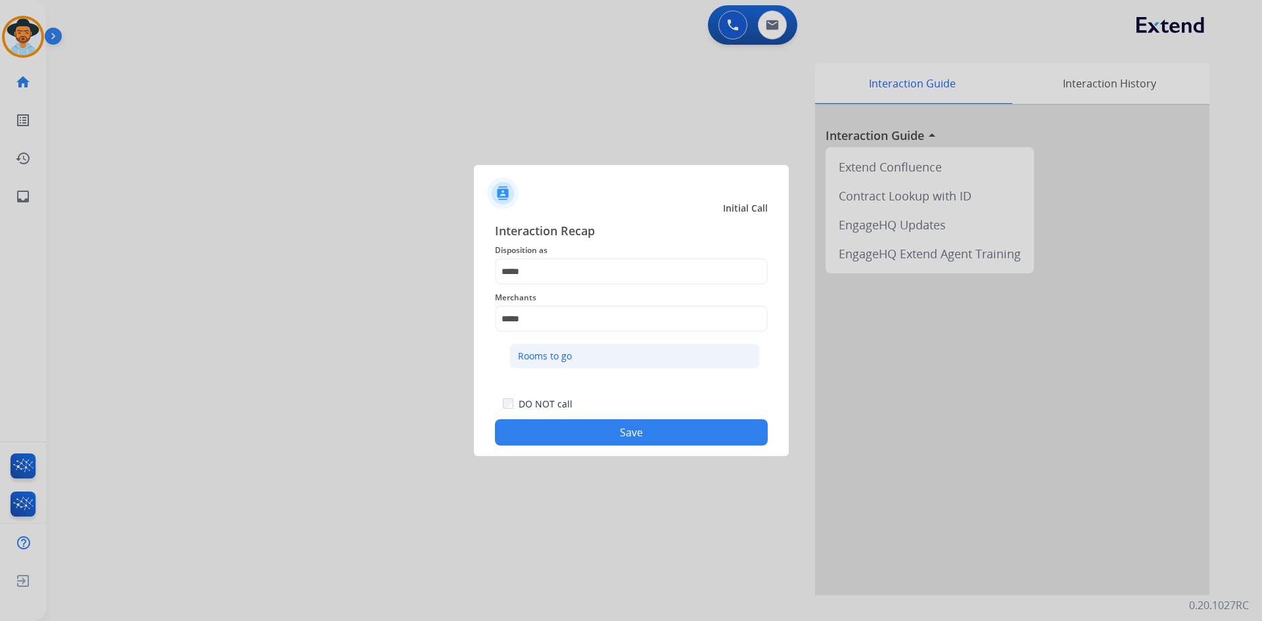
click at [587, 360] on li "Rooms to go" at bounding box center [635, 356] width 251 height 25
type input "**********"
click at [621, 427] on button "Save" at bounding box center [631, 432] width 273 height 26
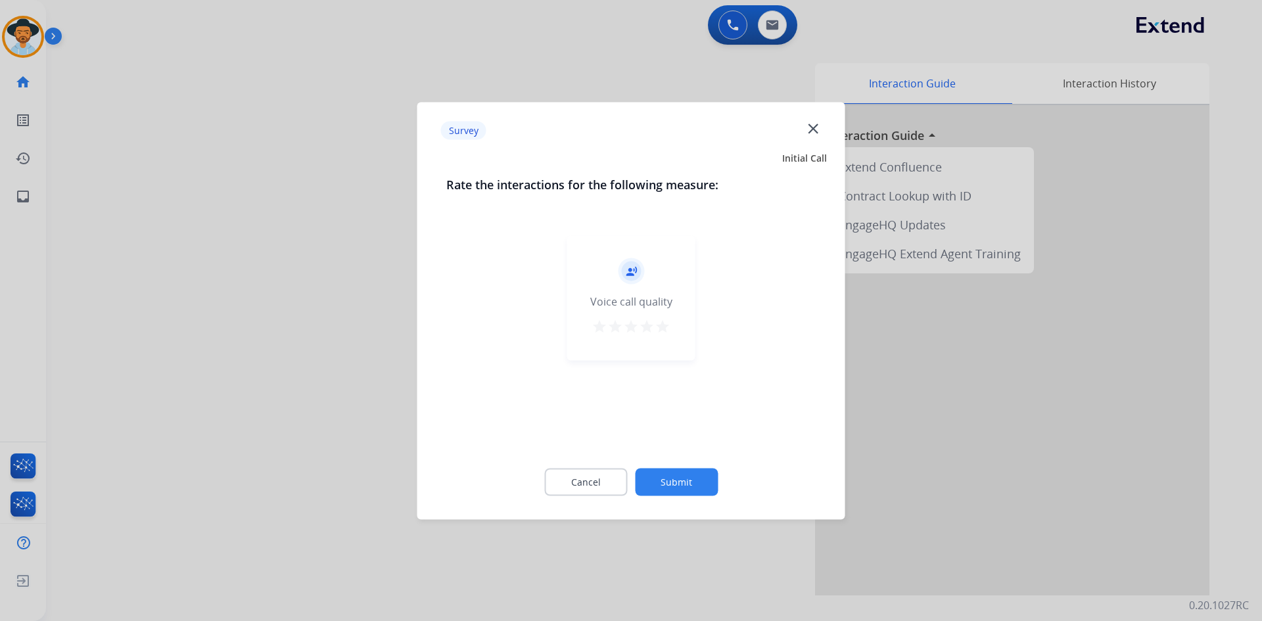
click at [662, 322] on mat-icon "star" at bounding box center [663, 326] width 16 height 16
click at [669, 485] on button "Submit" at bounding box center [676, 482] width 83 height 28
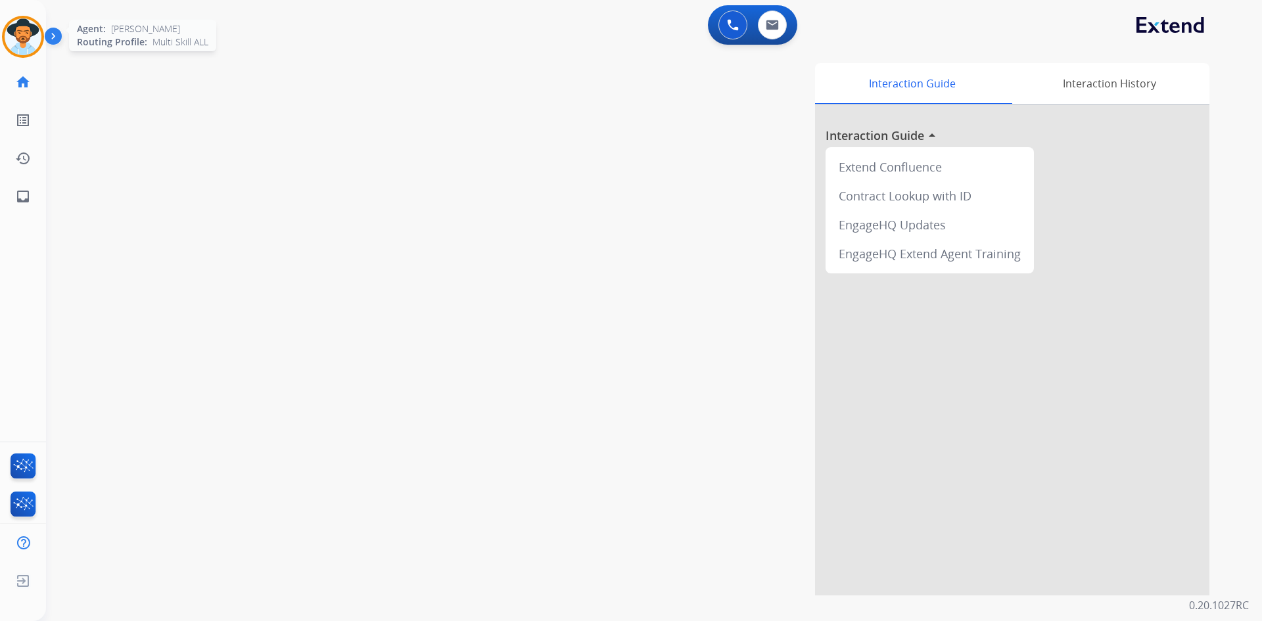
click at [32, 33] on img at bounding box center [23, 36] width 37 height 37
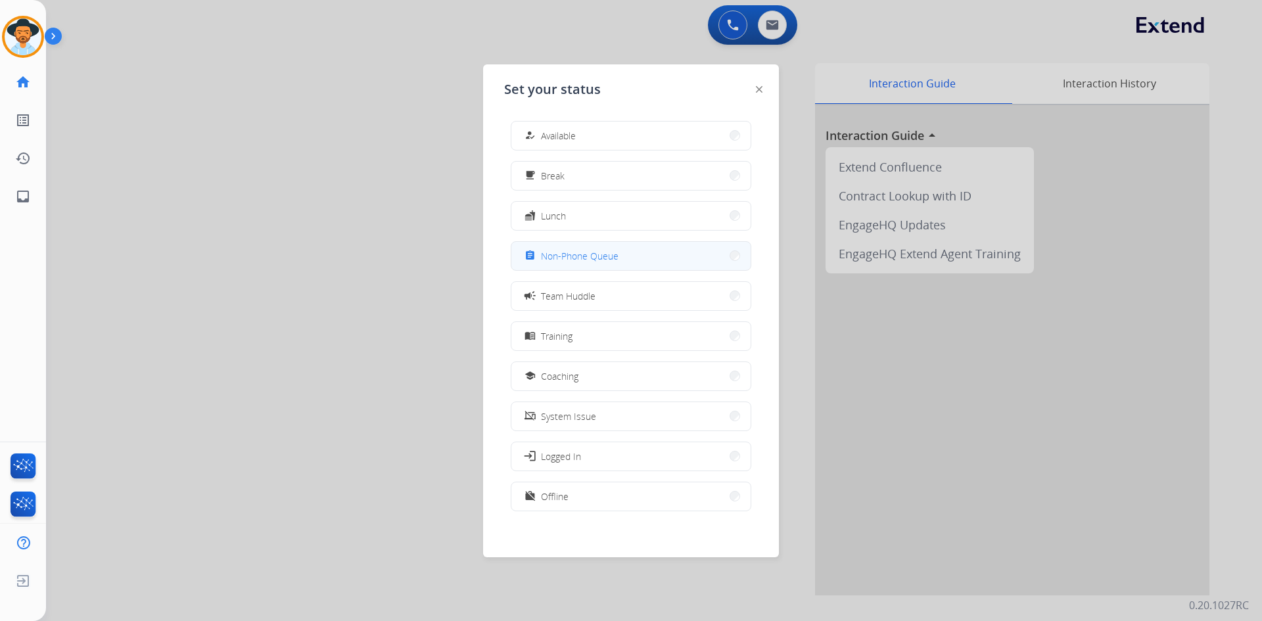
click at [618, 266] on button "assignment Non-Phone Queue" at bounding box center [631, 256] width 239 height 28
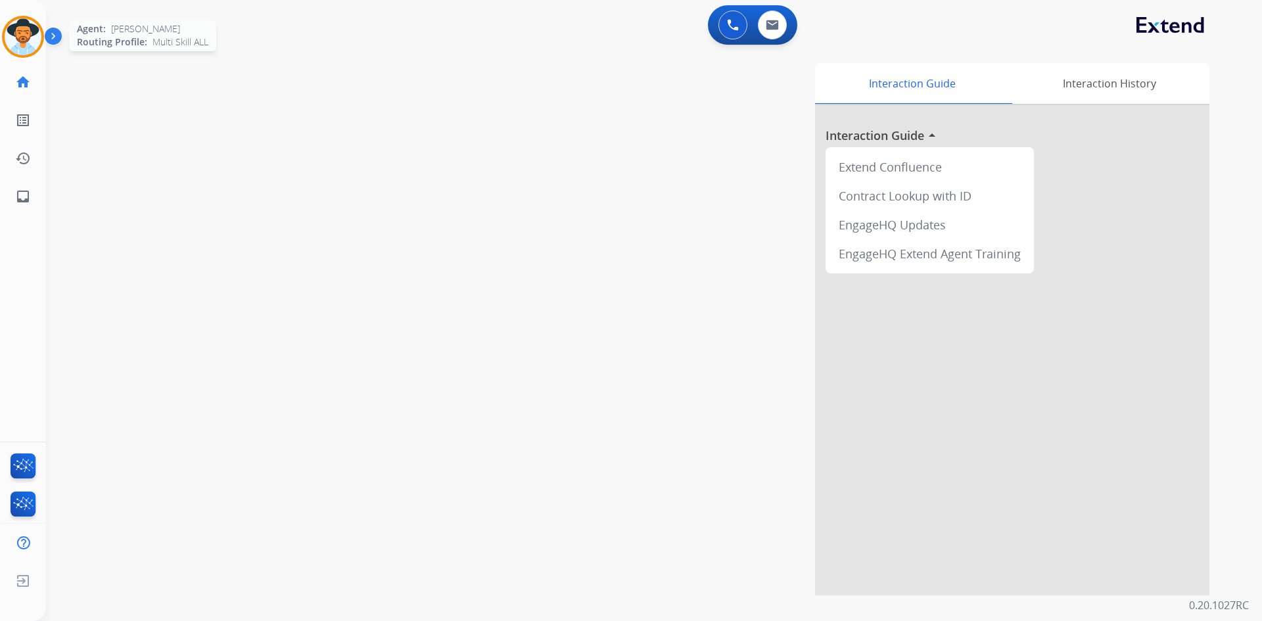
drag, startPoint x: 21, startPoint y: 33, endPoint x: 34, endPoint y: 49, distance: 20.6
click at [21, 33] on img at bounding box center [23, 36] width 37 height 37
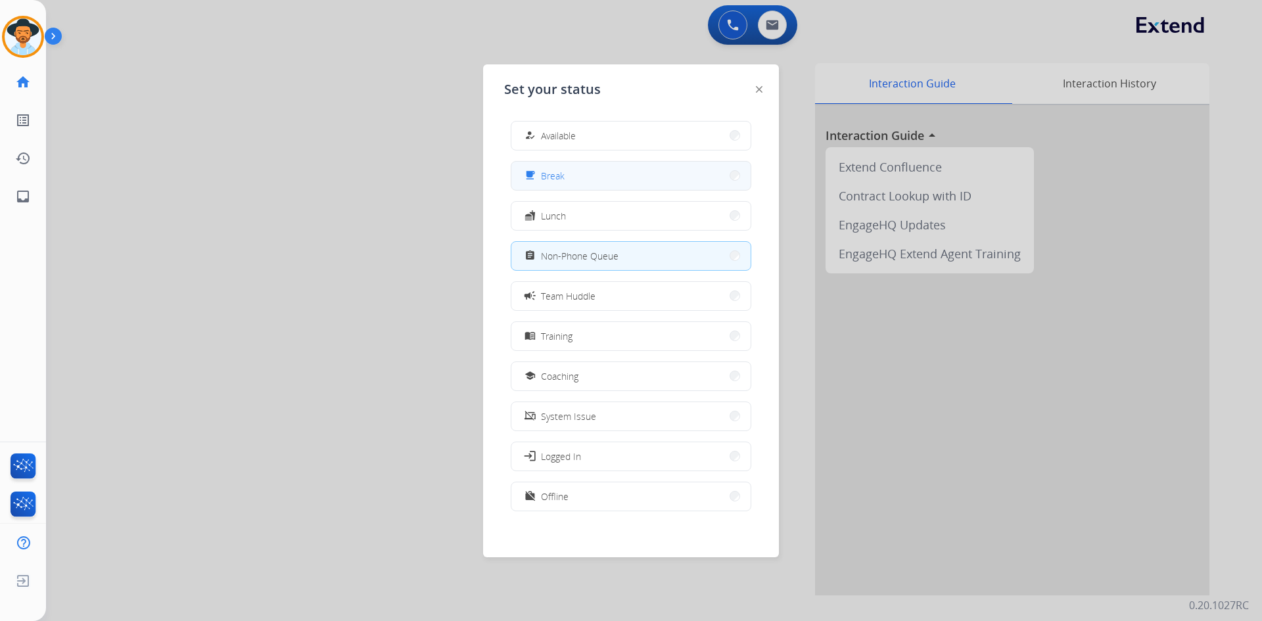
click at [641, 181] on button "free_breakfast Break" at bounding box center [631, 176] width 239 height 28
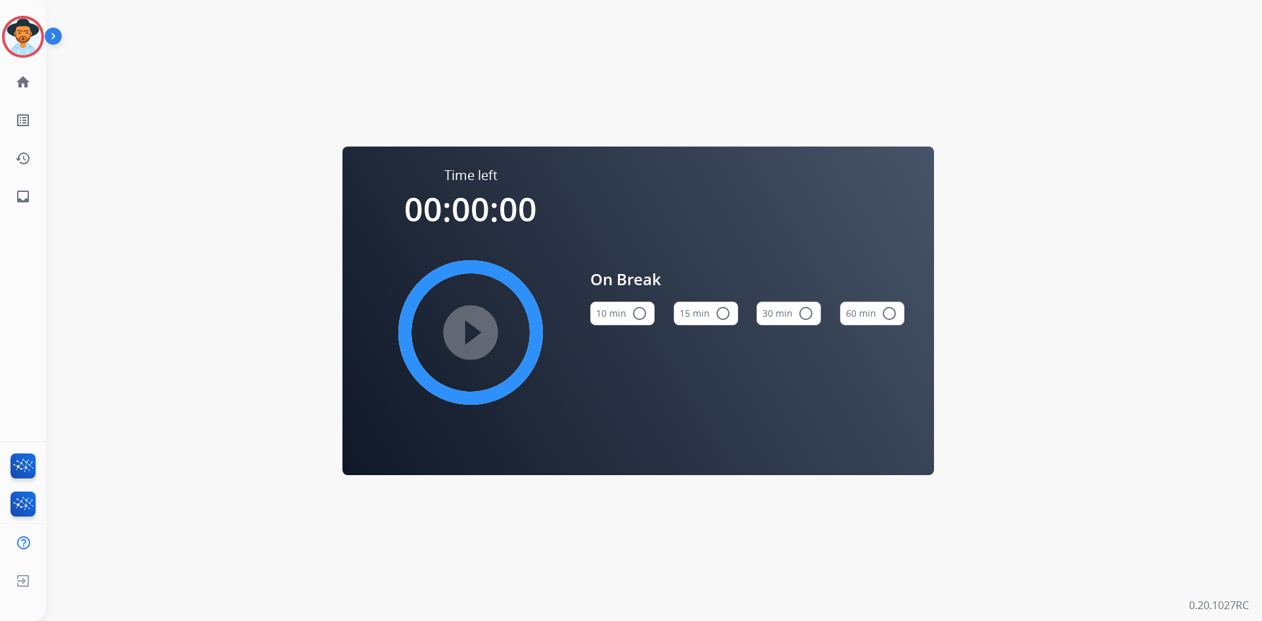
drag, startPoint x: 29, startPoint y: 39, endPoint x: 45, endPoint y: 49, distance: 18.3
click at [30, 39] on img at bounding box center [23, 36] width 37 height 37
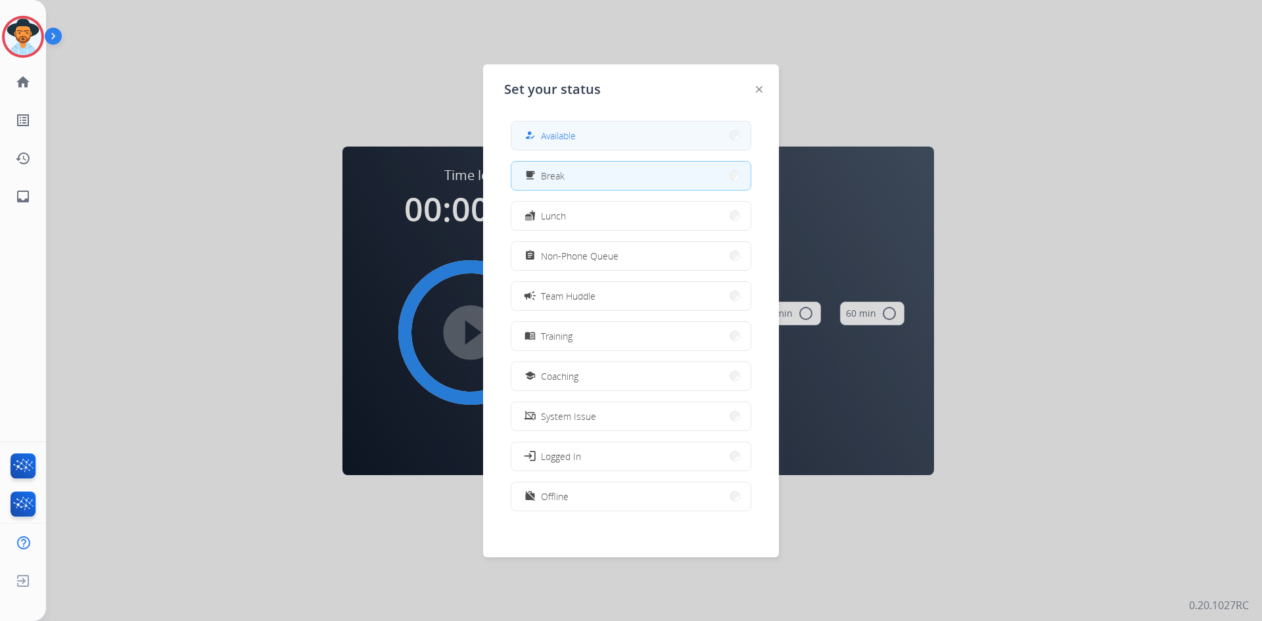
click at [610, 135] on button "how_to_reg Available" at bounding box center [631, 136] width 239 height 28
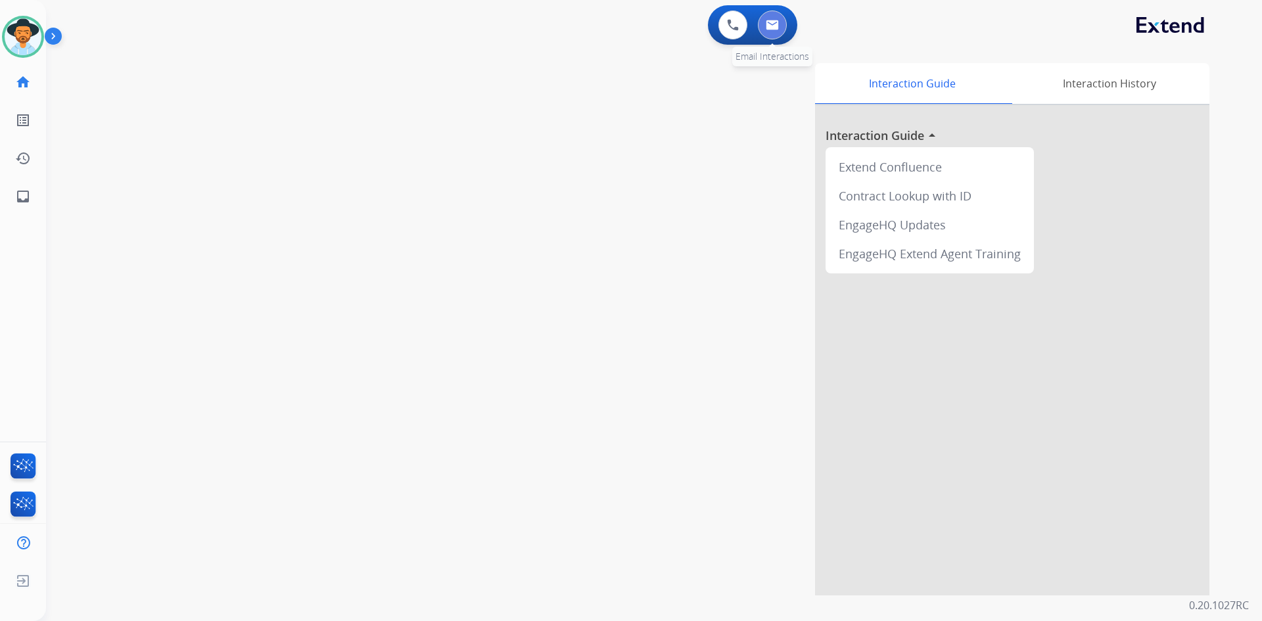
click at [767, 30] on img at bounding box center [772, 25] width 13 height 11
select select "**********"
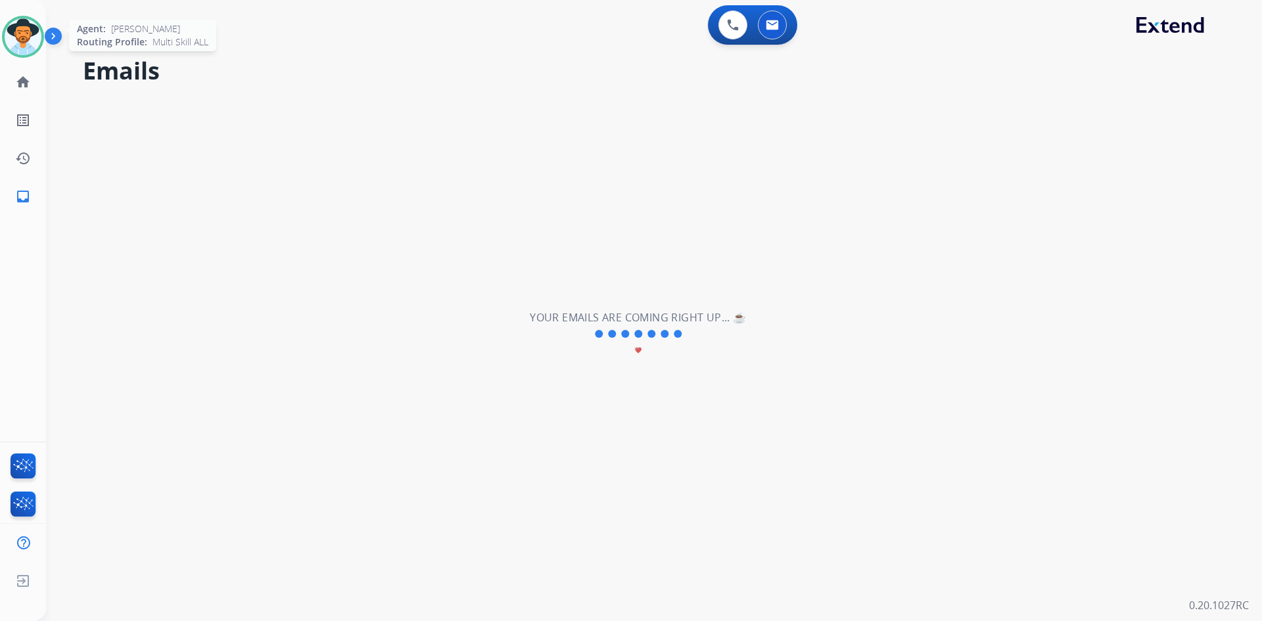
click at [22, 38] on img at bounding box center [23, 36] width 37 height 37
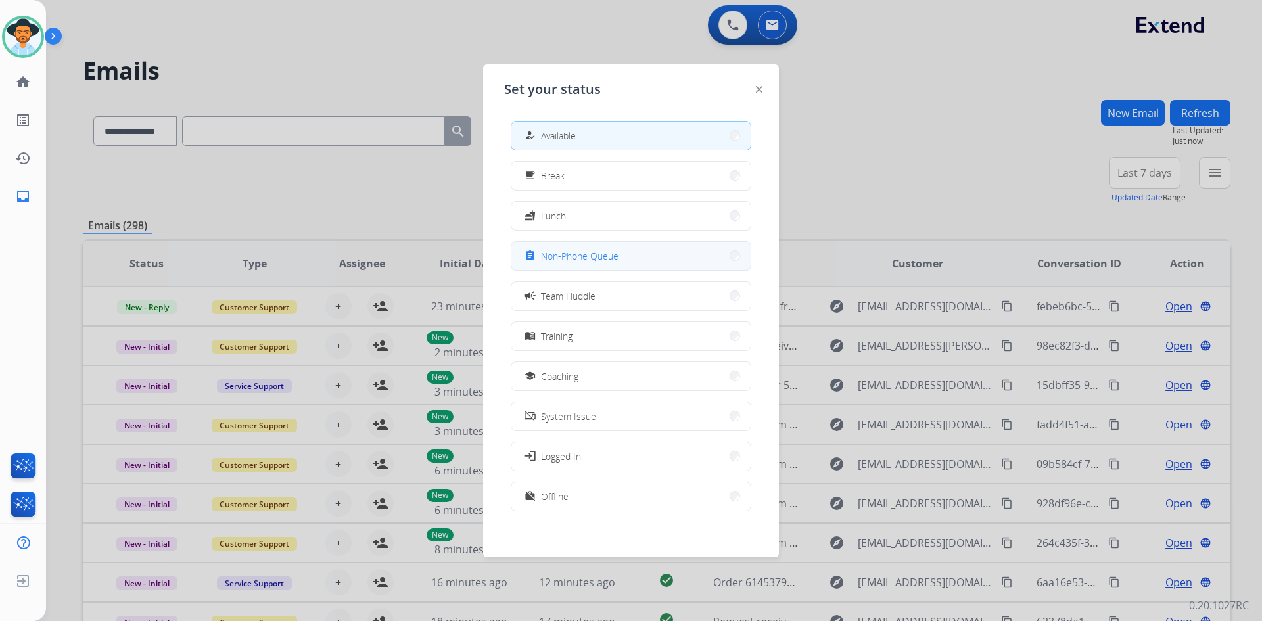
click at [599, 263] on div "assignment Non-Phone Queue" at bounding box center [570, 256] width 97 height 16
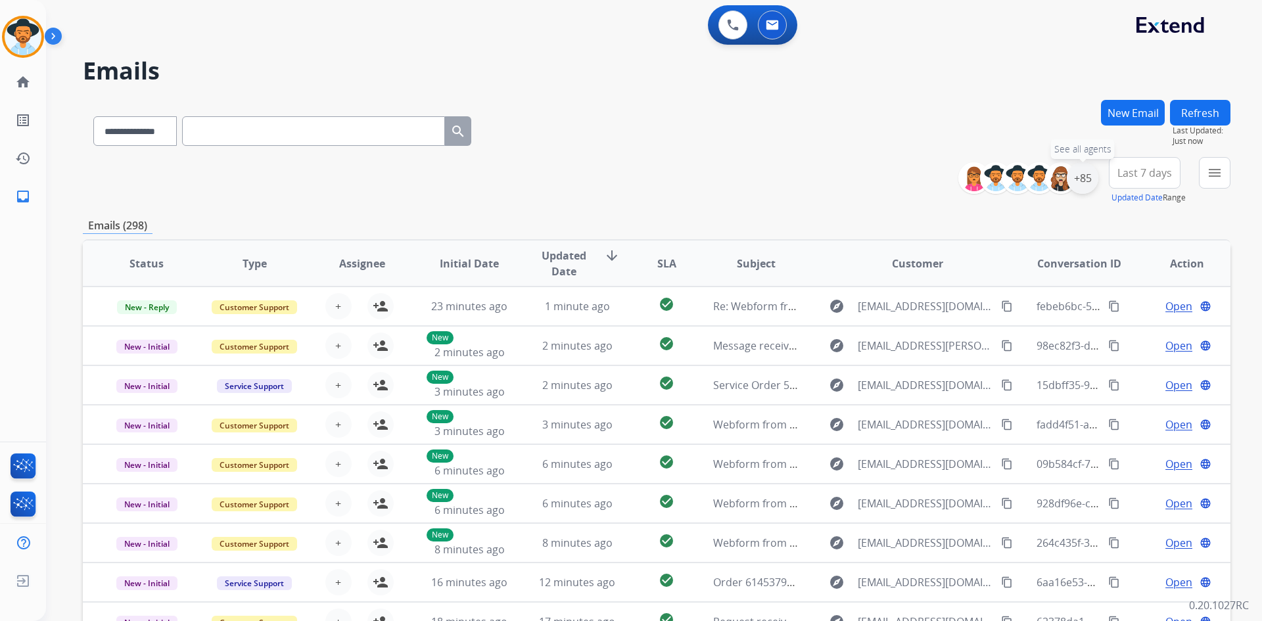
click at [1082, 171] on div "+85" at bounding box center [1083, 178] width 32 height 32
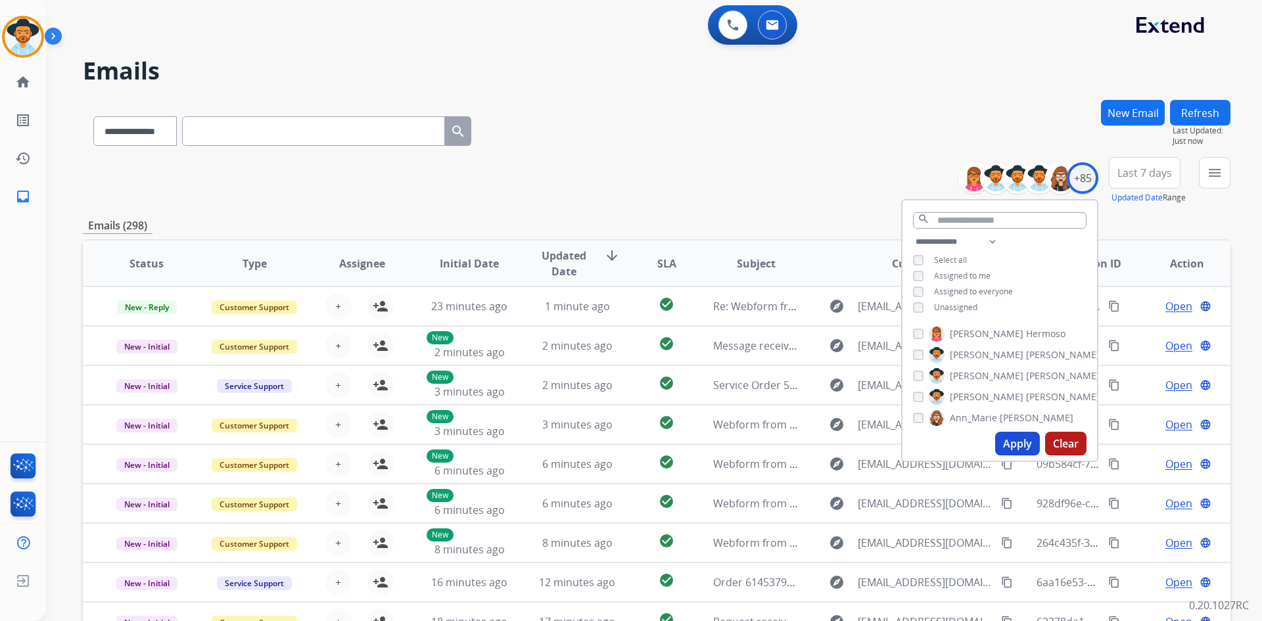
click at [969, 302] on span "Unassigned" at bounding box center [955, 307] width 43 height 11
click at [1012, 443] on button "Apply" at bounding box center [1017, 444] width 45 height 24
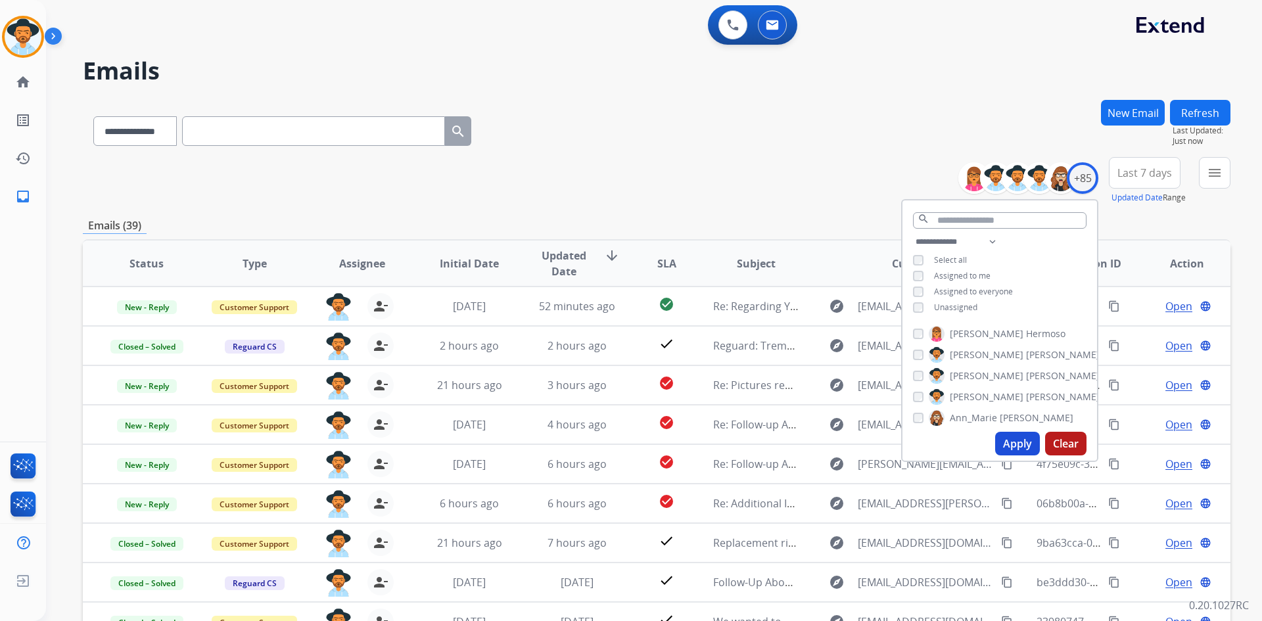
click at [637, 155] on div "**********" at bounding box center [657, 128] width 1148 height 57
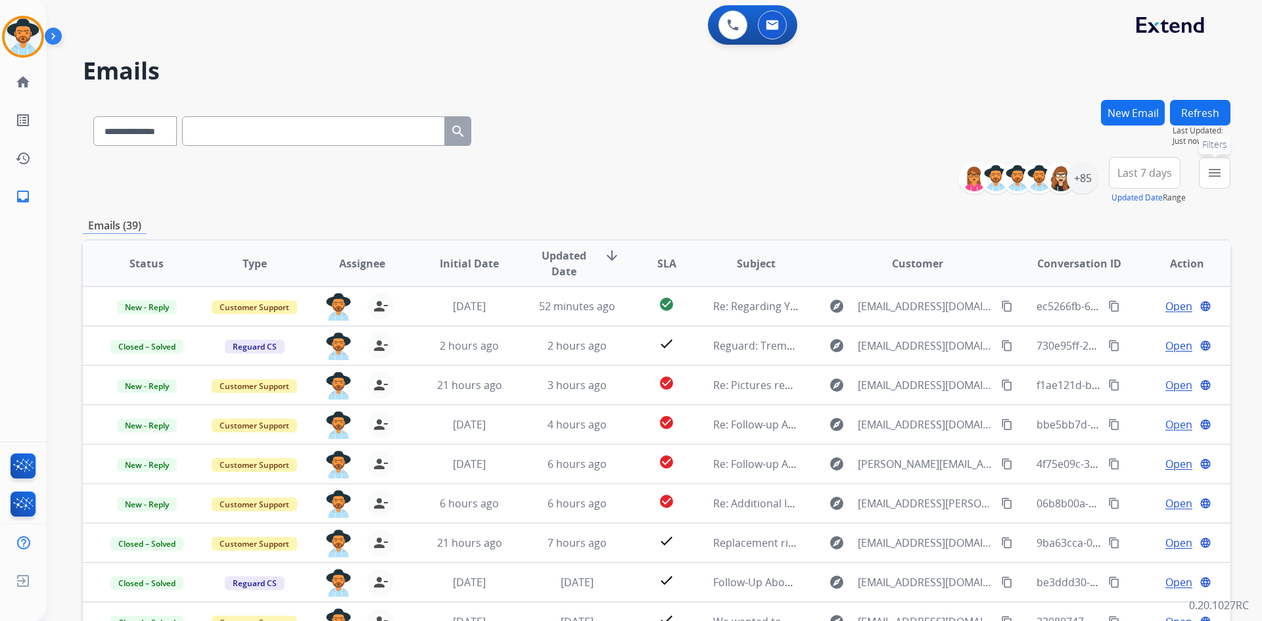
click at [1211, 174] on mat-icon "menu" at bounding box center [1215, 173] width 16 height 16
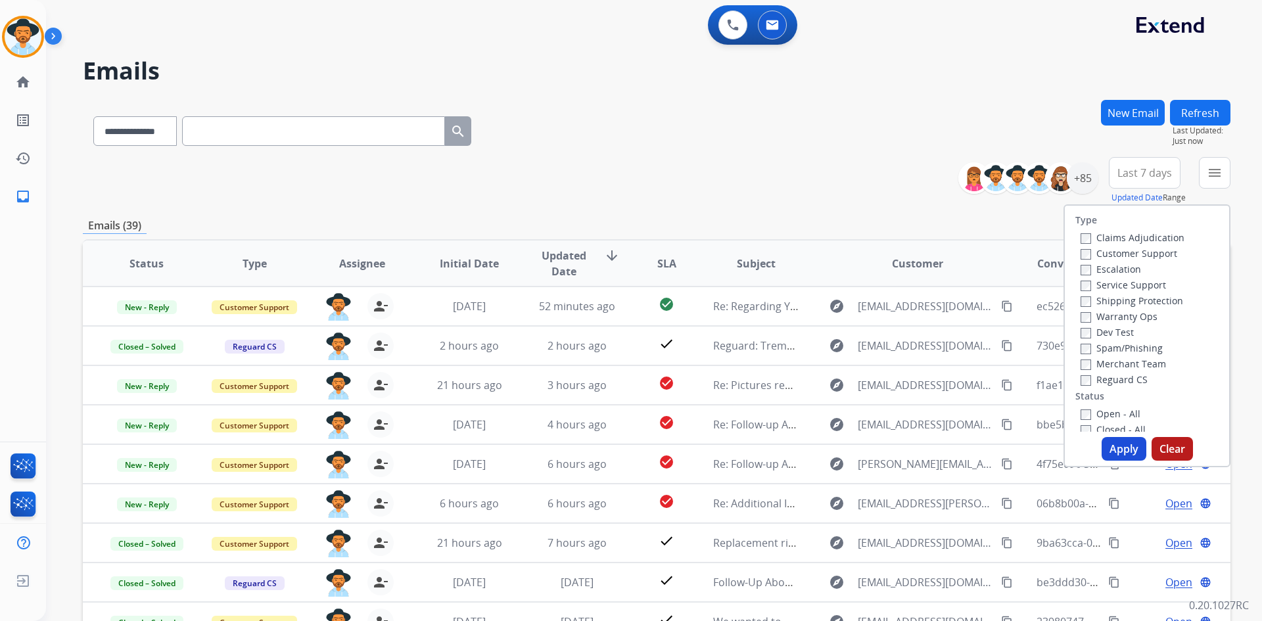
click at [1120, 412] on label "Open - All" at bounding box center [1111, 414] width 60 height 12
drag, startPoint x: 1120, startPoint y: 443, endPoint x: 1104, endPoint y: 436, distance: 17.1
click at [1120, 443] on button "Apply" at bounding box center [1124, 449] width 45 height 24
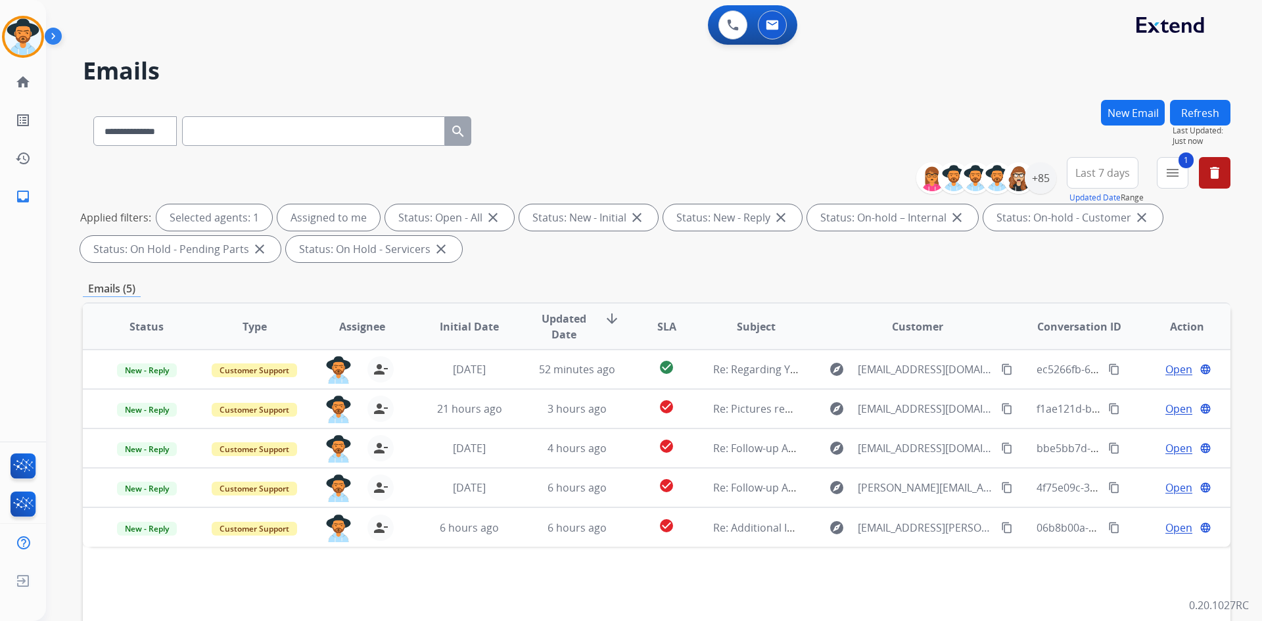
click at [239, 130] on input "text" at bounding box center [313, 131] width 263 height 30
paste input "**********"
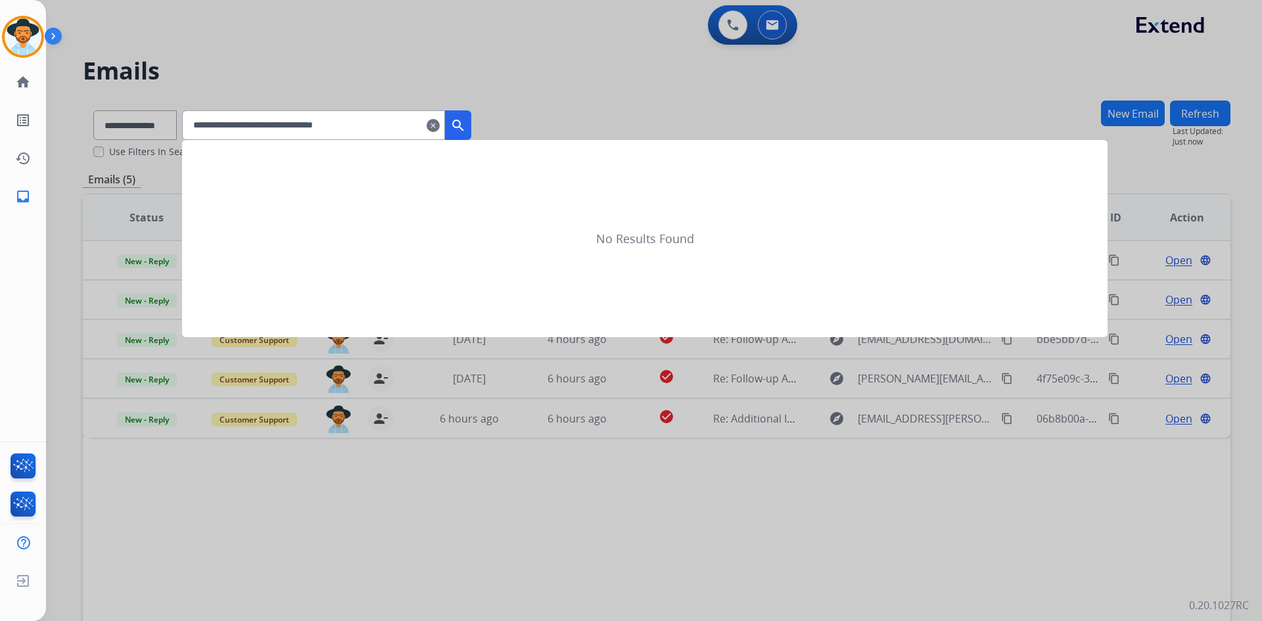
type input "**********"
click at [466, 130] on mat-icon "search" at bounding box center [458, 126] width 16 height 16
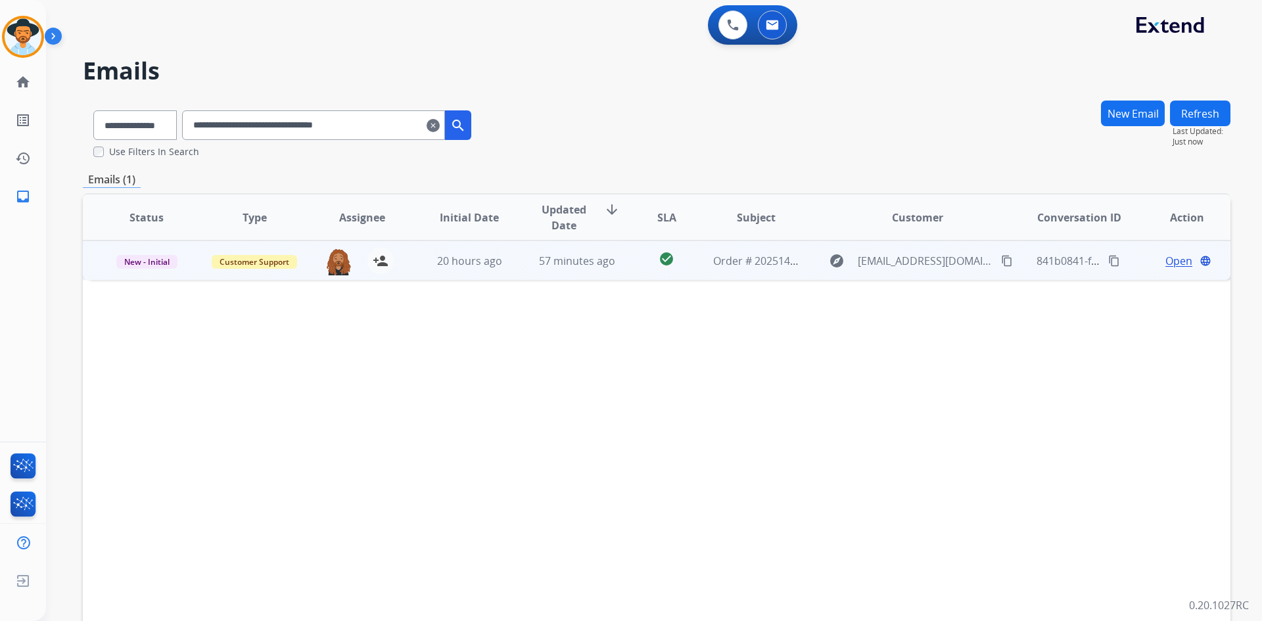
click at [1176, 264] on span "Open" at bounding box center [1179, 261] width 27 height 16
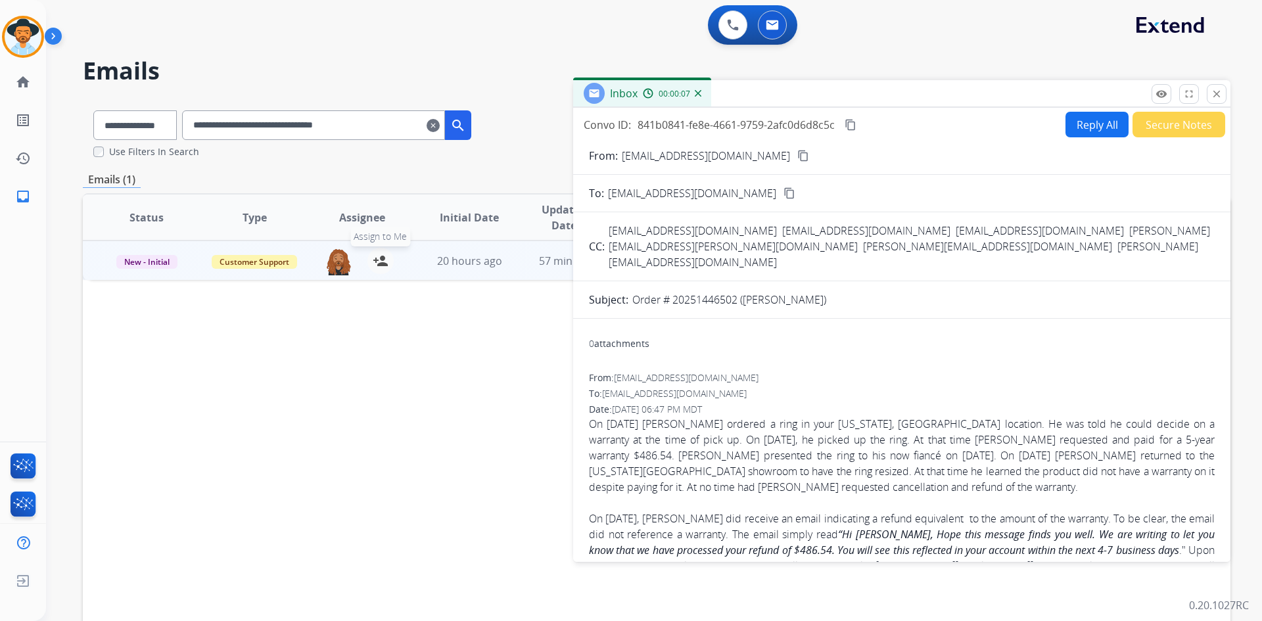
click at [380, 258] on mat-icon "person_add" at bounding box center [381, 261] width 16 height 16
click at [1155, 127] on button "Secure Notes" at bounding box center [1179, 125] width 93 height 26
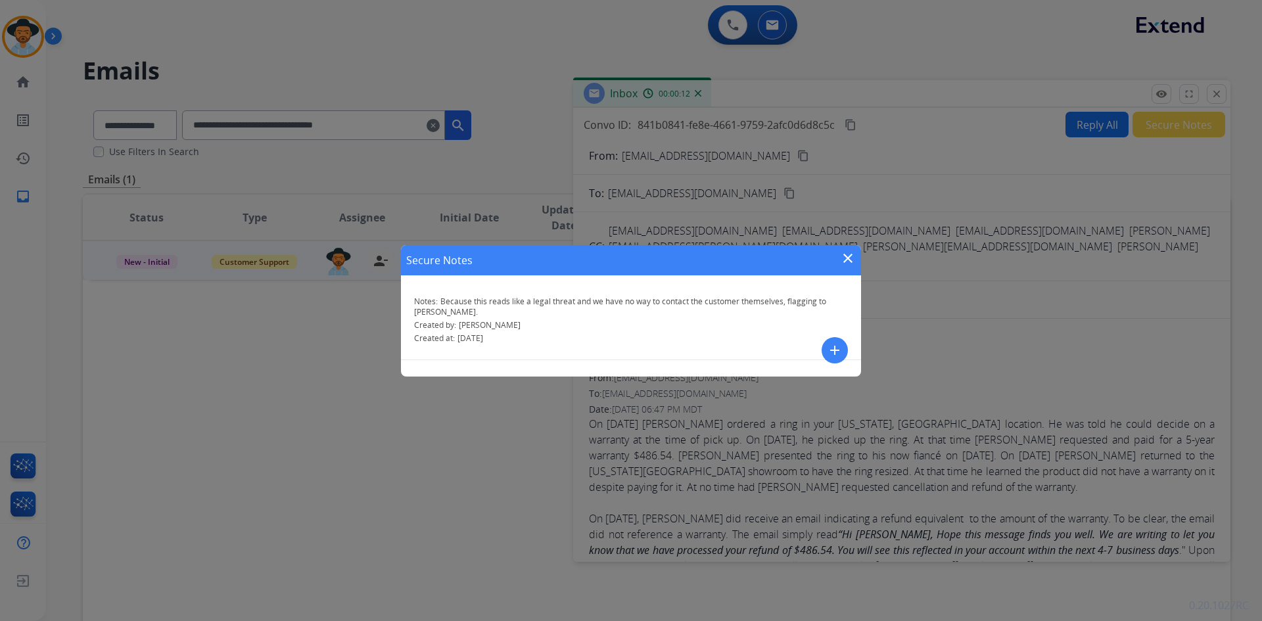
click at [849, 256] on mat-icon "close" at bounding box center [848, 259] width 16 height 16
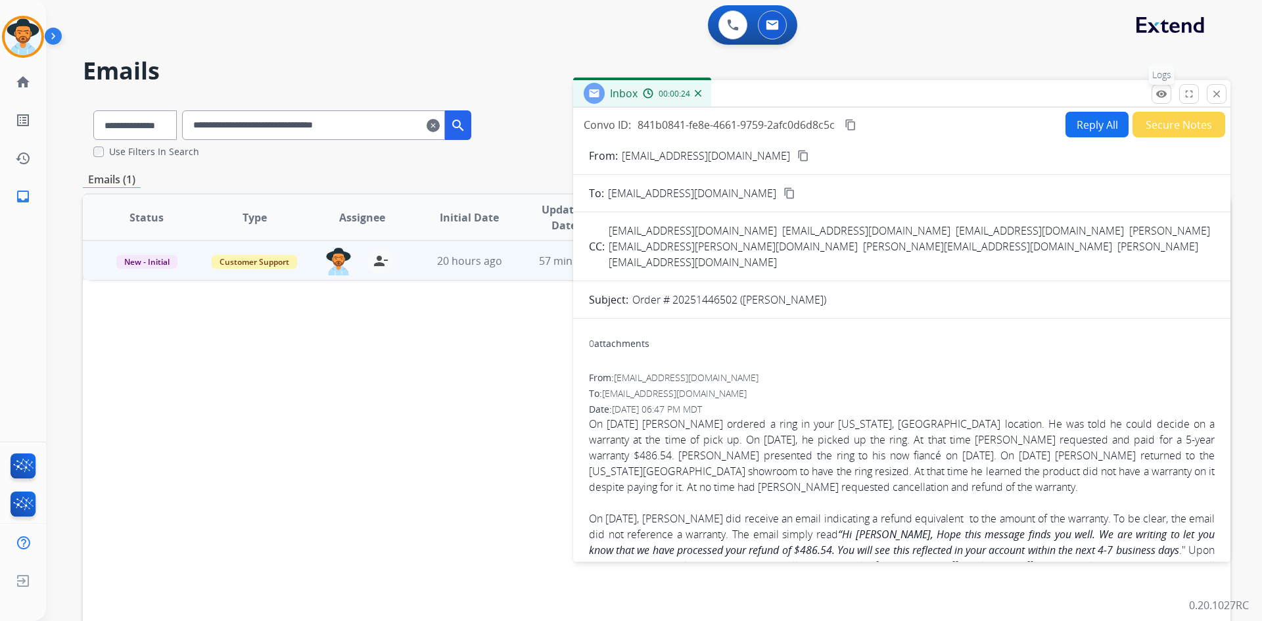
click at [1154, 95] on button "remove_red_eye Logs" at bounding box center [1162, 94] width 20 height 20
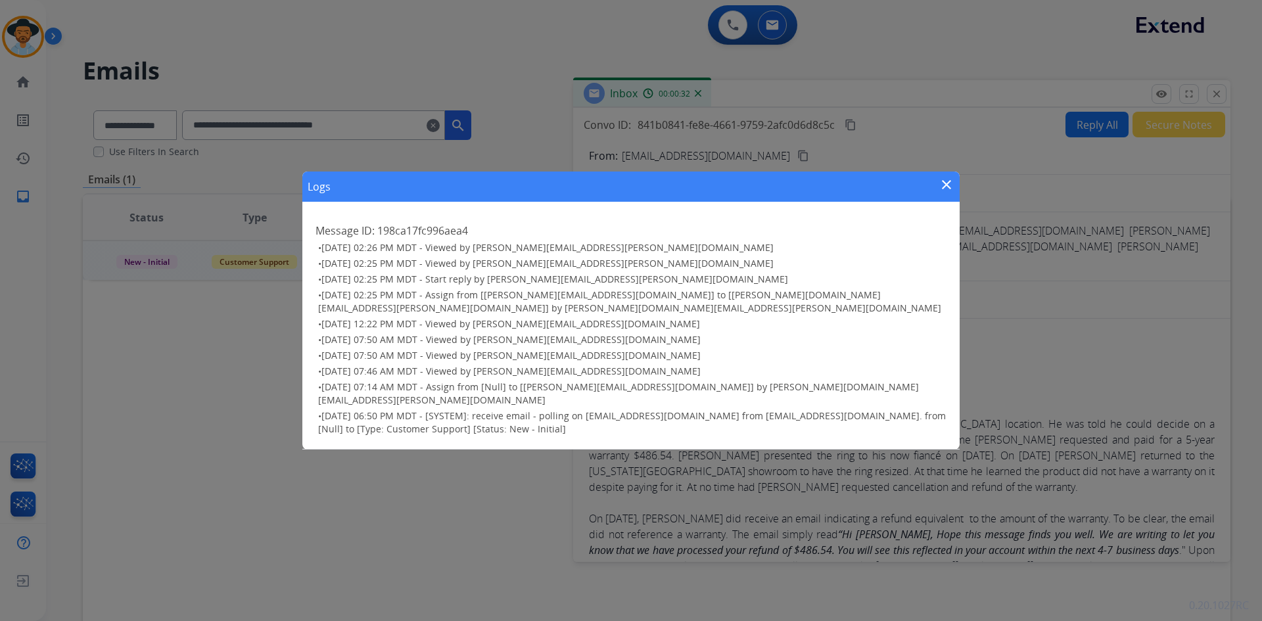
click at [949, 193] on mat-icon "close" at bounding box center [947, 185] width 16 height 16
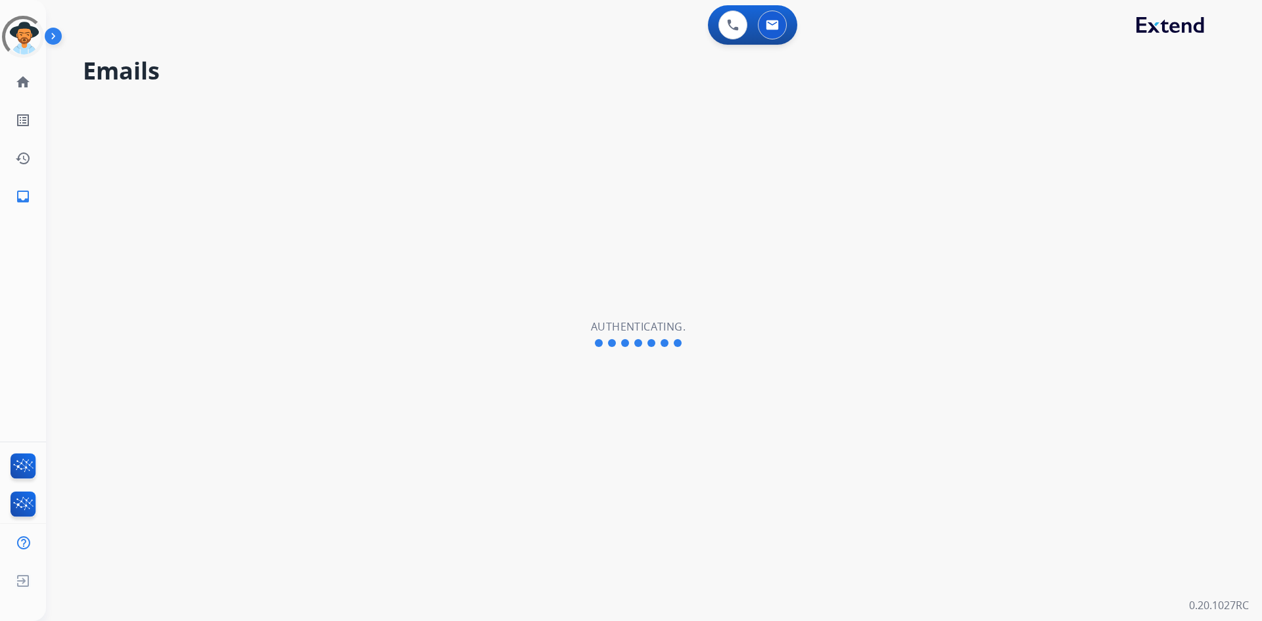
select select "**********"
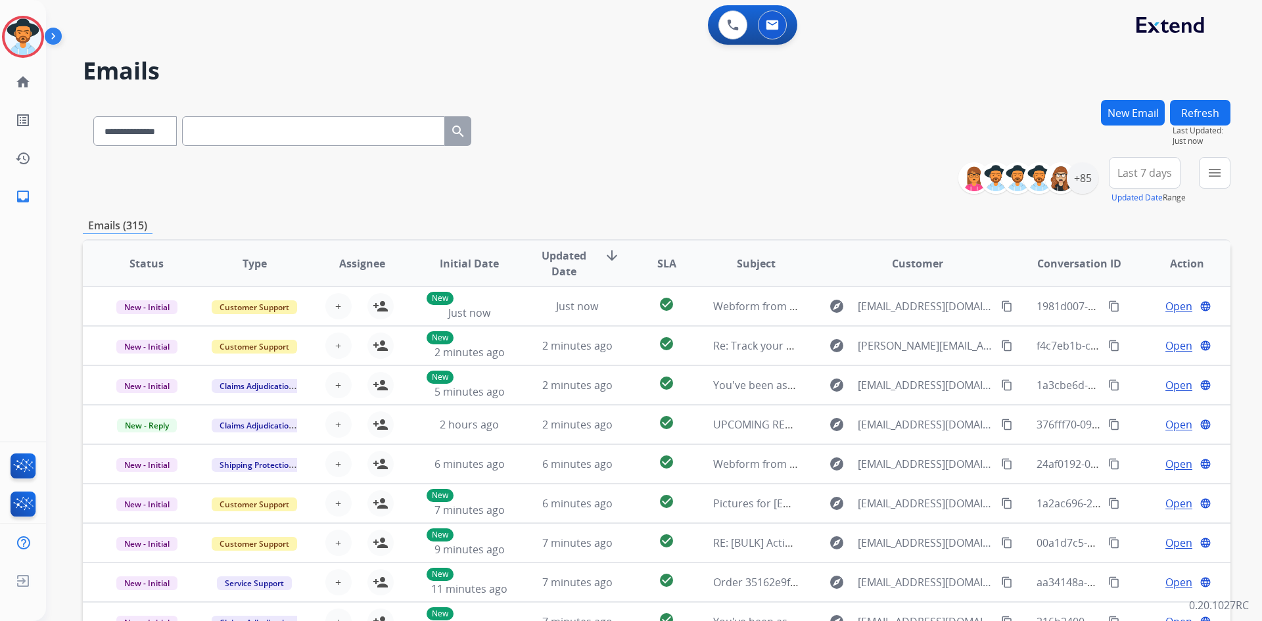
drag, startPoint x: 0, startPoint y: 0, endPoint x: 59, endPoint y: 39, distance: 70.6
click at [58, 39] on img at bounding box center [56, 38] width 22 height 25
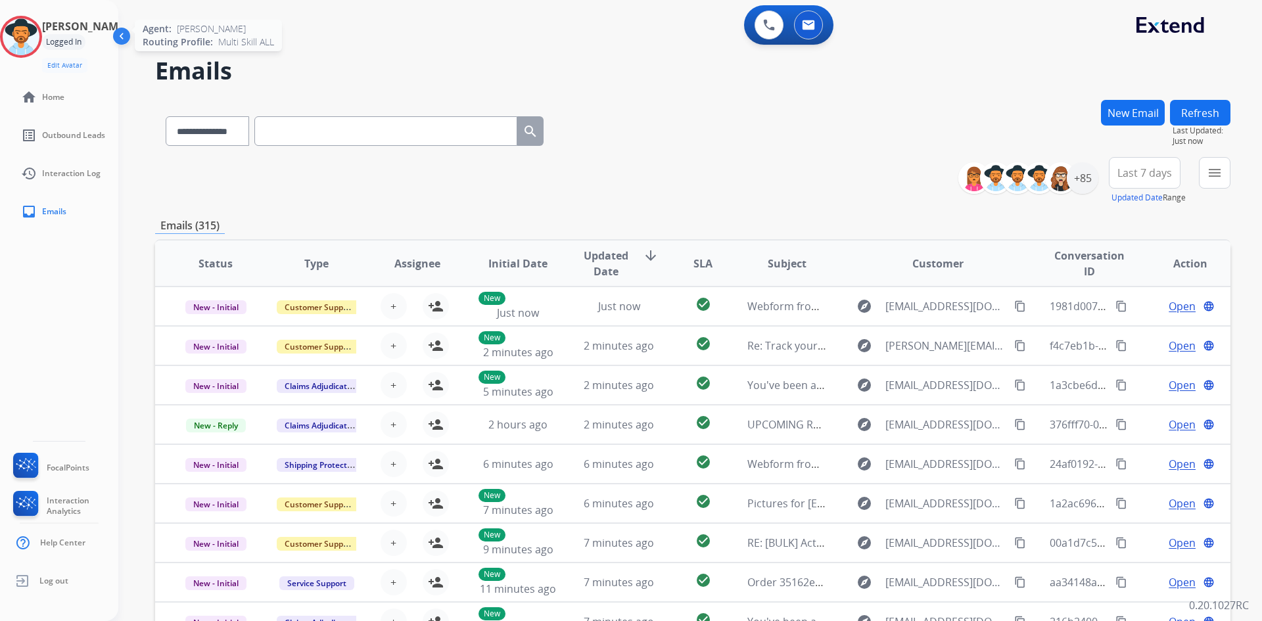
click at [38, 36] on img at bounding box center [21, 36] width 37 height 37
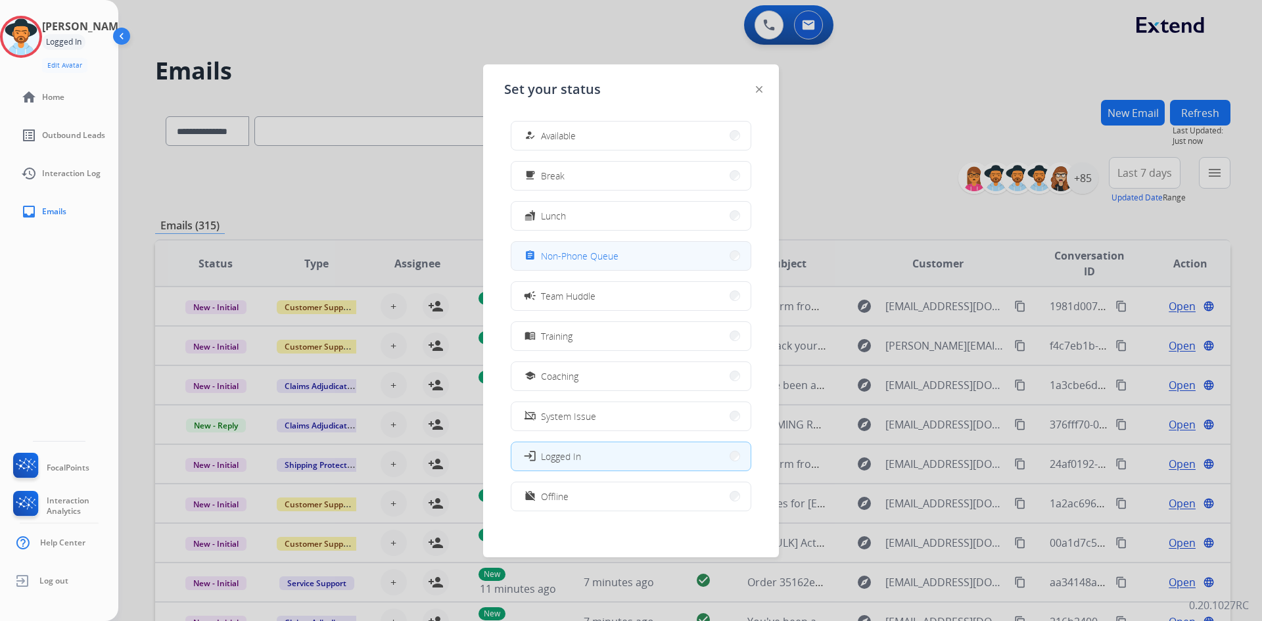
click at [561, 250] on span "Non-Phone Queue" at bounding box center [580, 256] width 78 height 14
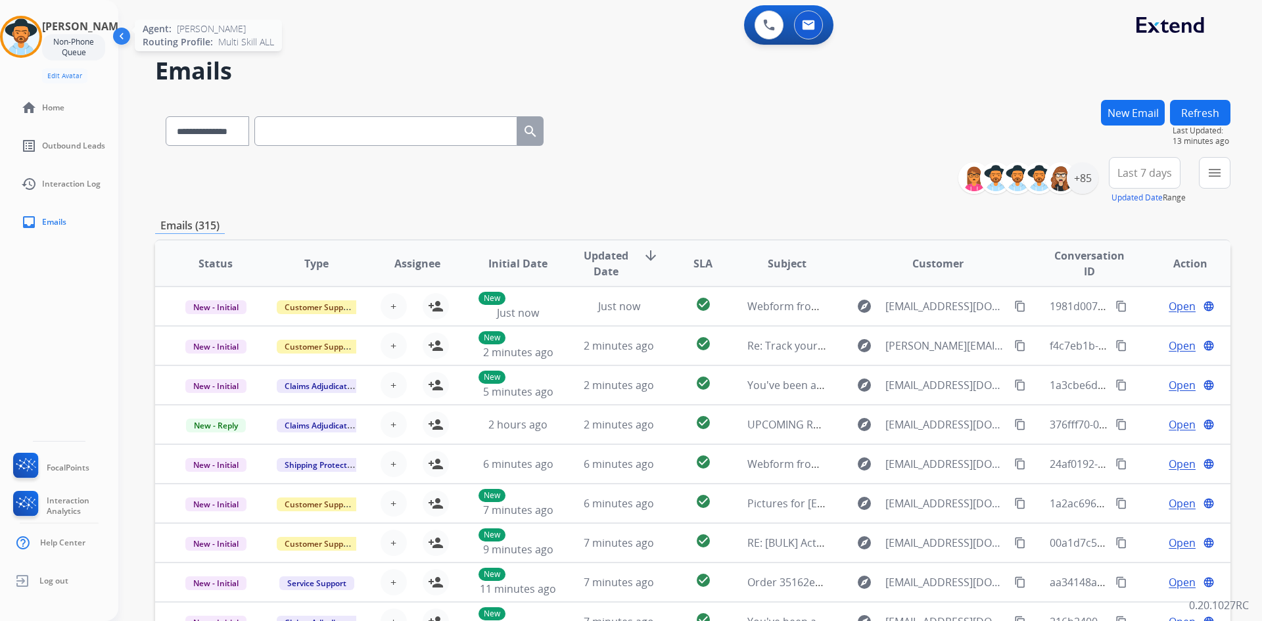
drag, startPoint x: 34, startPoint y: 32, endPoint x: 43, endPoint y: 36, distance: 10.6
click at [35, 32] on img at bounding box center [21, 36] width 37 height 37
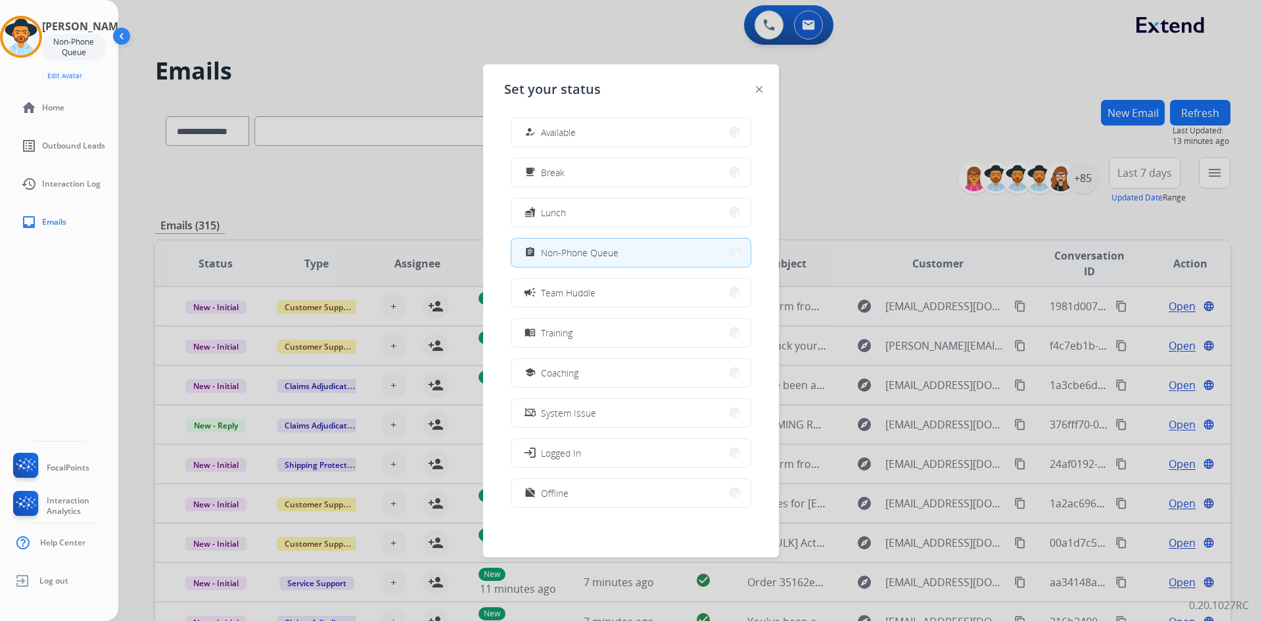
scroll to position [4, 0]
click at [605, 492] on button "work_off Offline" at bounding box center [631, 493] width 239 height 28
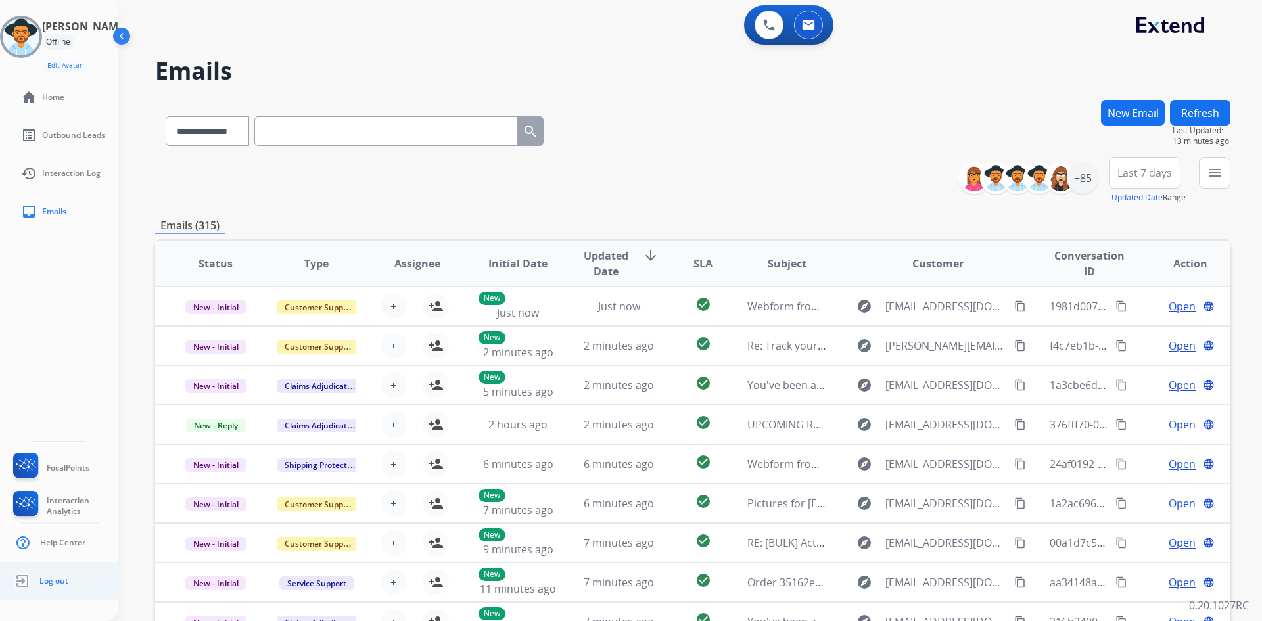
drag, startPoint x: 47, startPoint y: 585, endPoint x: 95, endPoint y: 583, distance: 47.4
click at [47, 585] on span "Log out" at bounding box center [53, 581] width 29 height 11
